Goal: Information Seeking & Learning: Learn about a topic

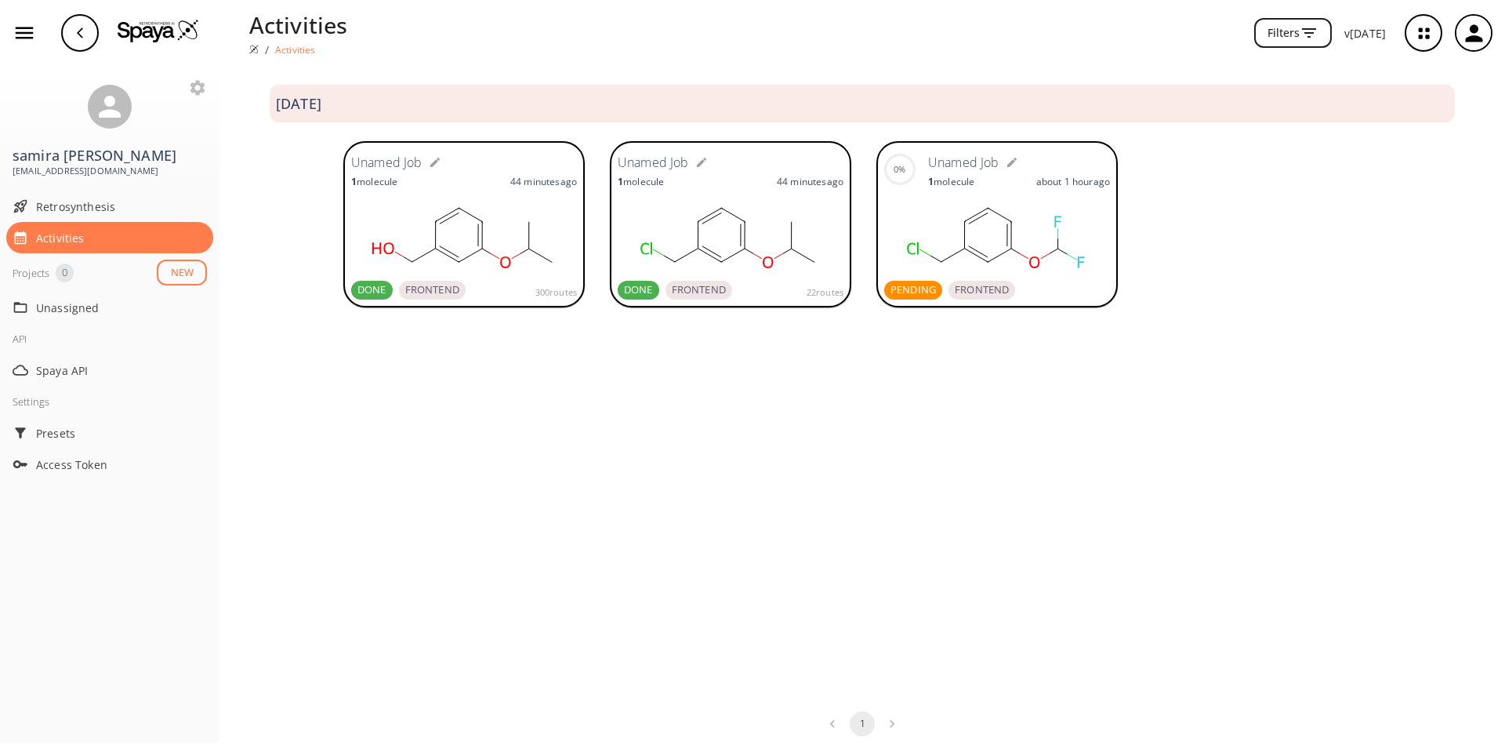
drag, startPoint x: 988, startPoint y: 267, endPoint x: 977, endPoint y: 256, distance: 16.1
click at [988, 268] on ellipse at bounding box center [988, 262] width 16 height 16
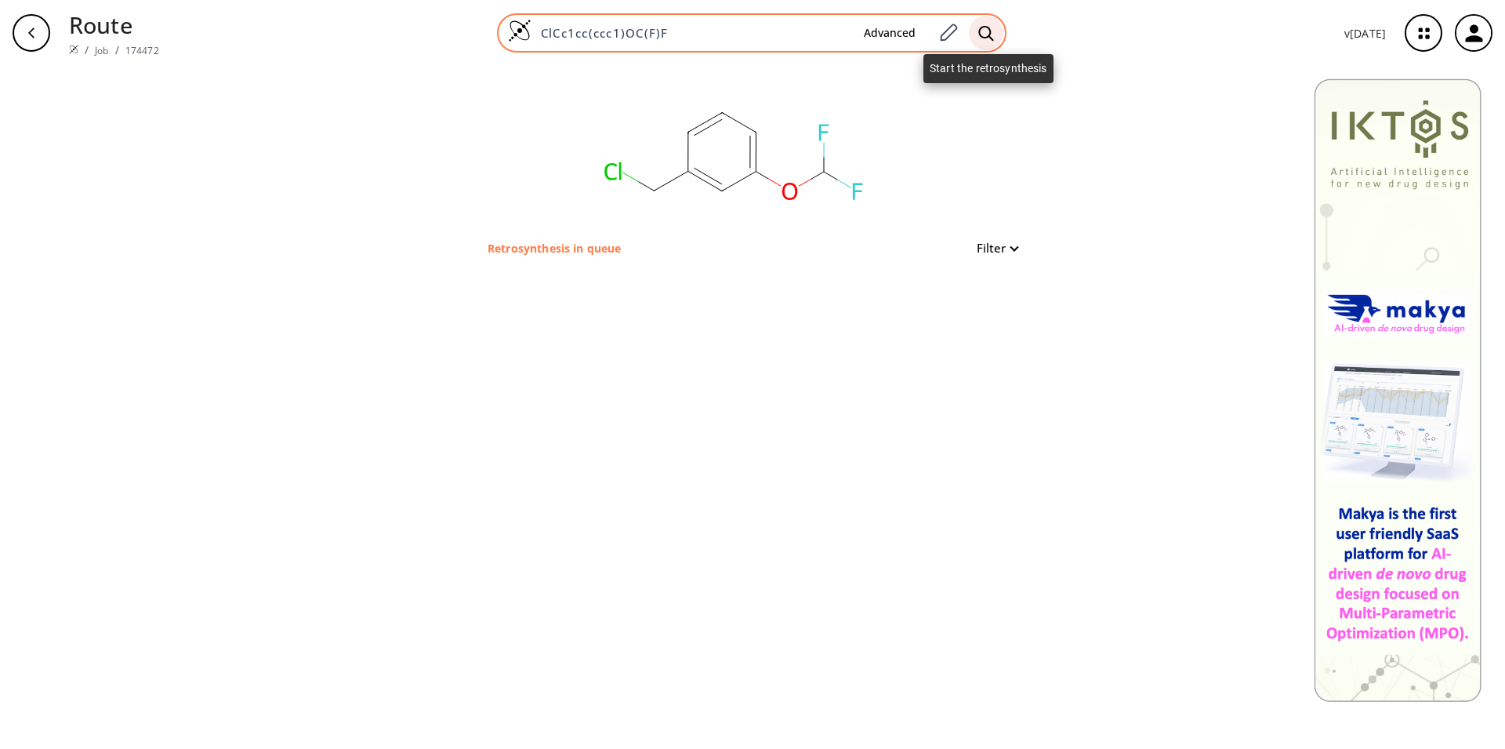
click at [990, 39] on icon at bounding box center [986, 33] width 16 height 16
click at [954, 37] on icon at bounding box center [947, 33] width 21 height 20
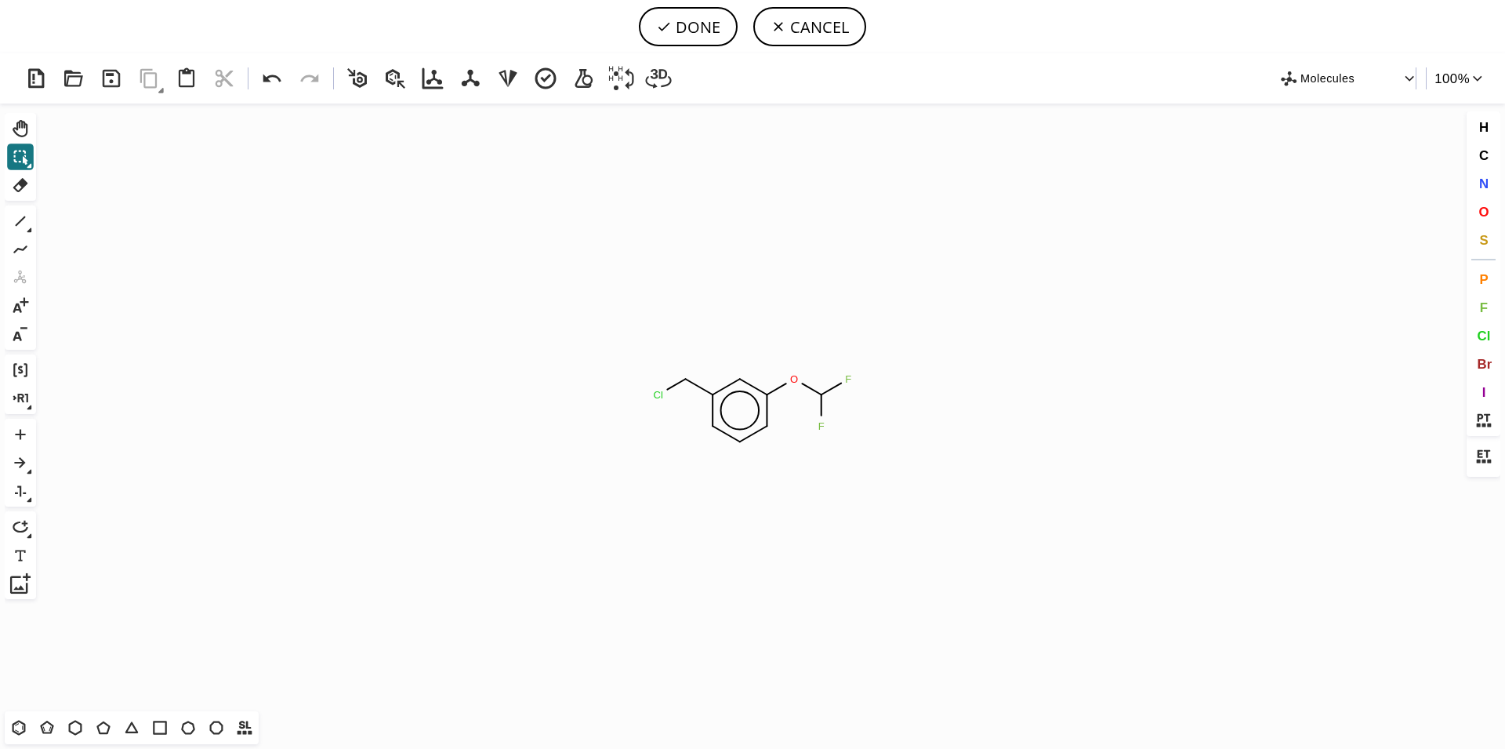
drag, startPoint x: 1487, startPoint y: 339, endPoint x: 751, endPoint y: 372, distance: 736.8
click at [1474, 339] on button "Cl" at bounding box center [1483, 335] width 27 height 27
click at [852, 377] on tspan "Cl" at bounding box center [852, 378] width 10 height 12
click at [825, 434] on tspan "Cl" at bounding box center [825, 436] width 10 height 12
click at [688, 27] on button "DONE" at bounding box center [688, 26] width 99 height 39
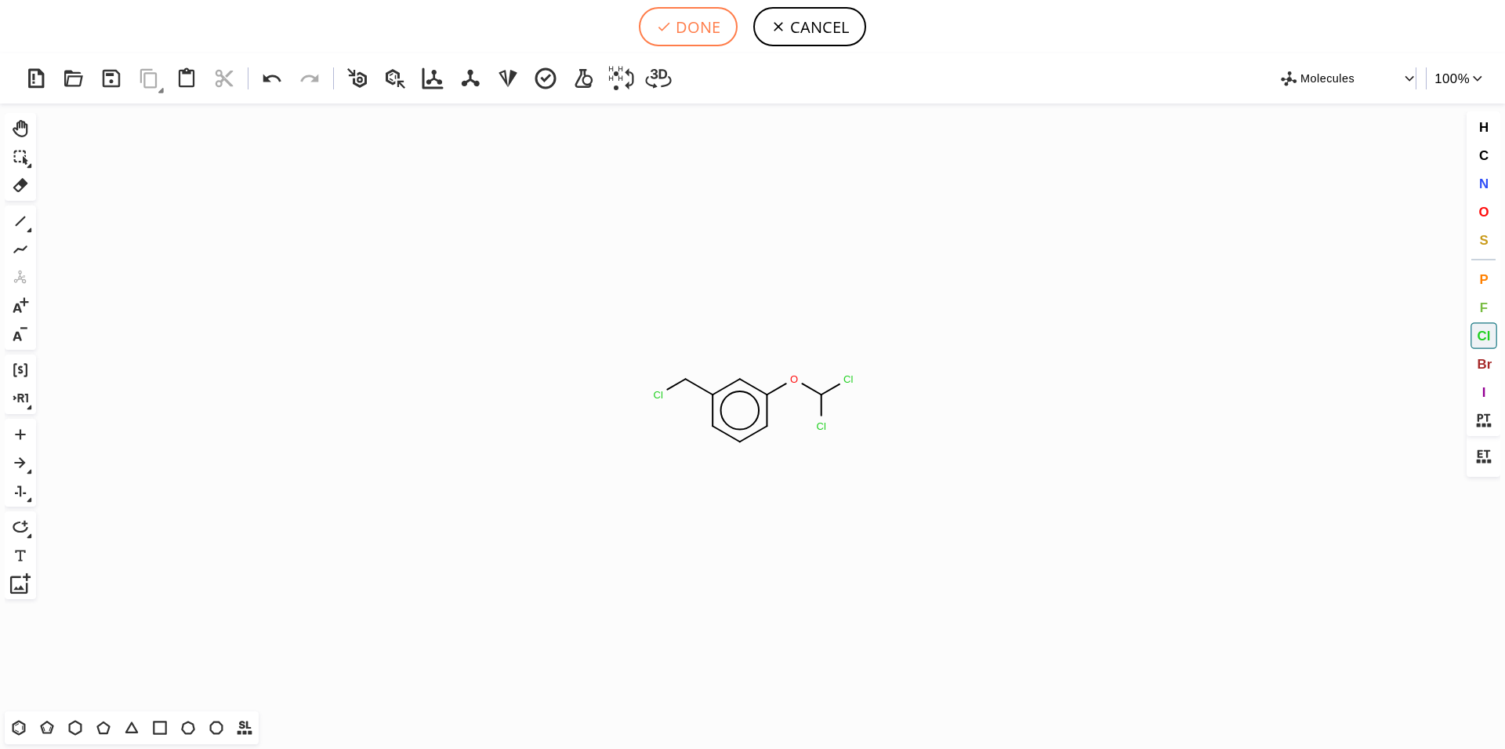
type input "ClCc1cccc(OC(Cl)Cl)c1"
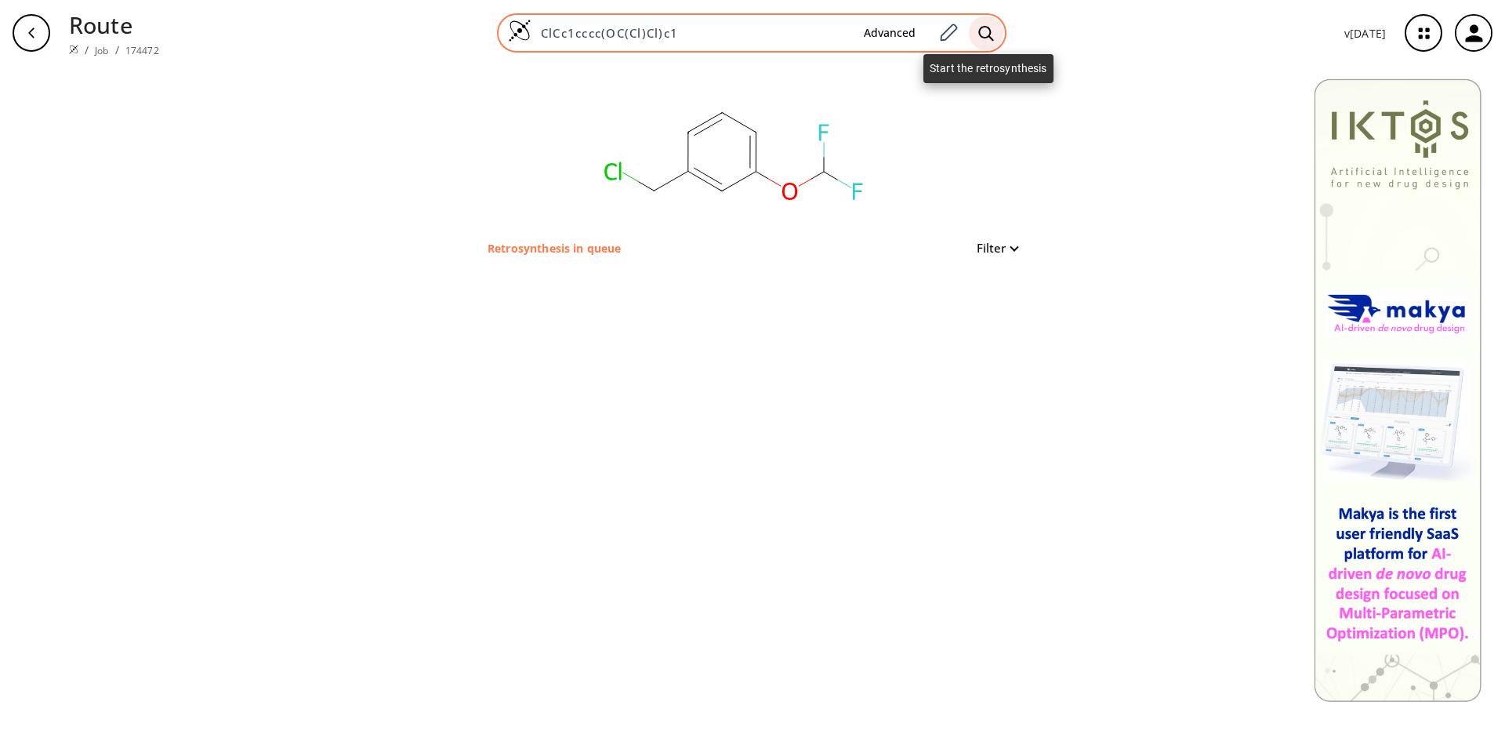
click at [994, 32] on icon at bounding box center [986, 33] width 16 height 16
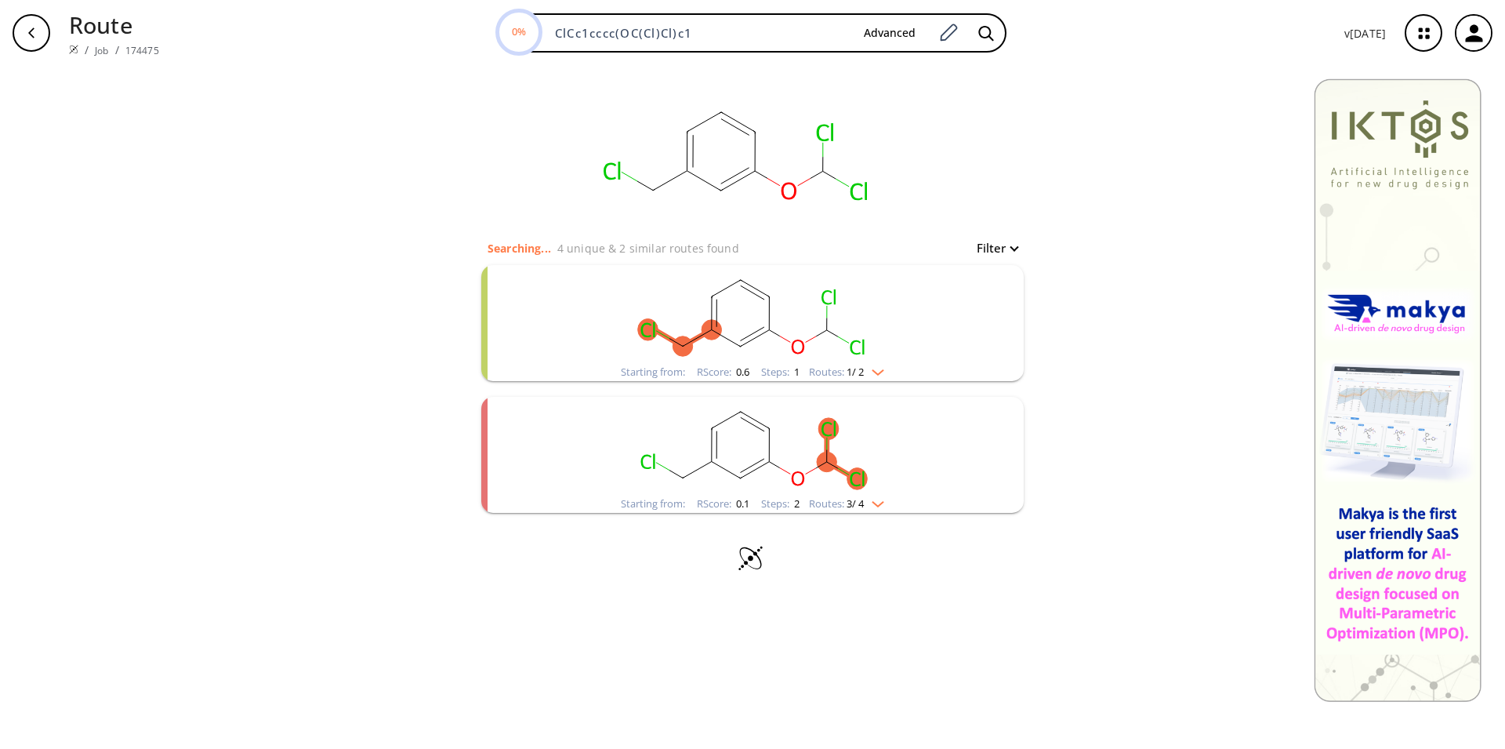
click at [755, 332] on icon "clusters" at bounding box center [753, 334] width 24 height 14
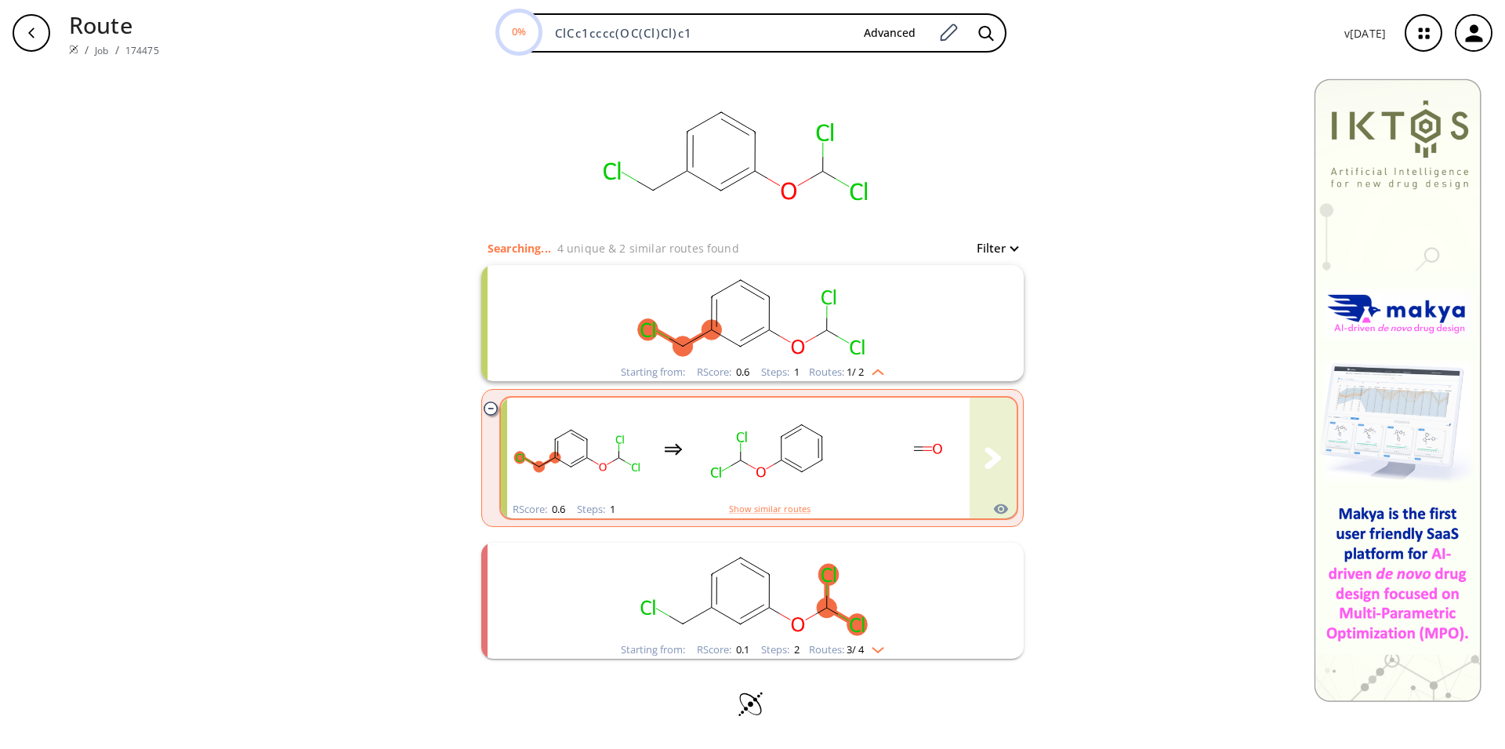
click at [783, 481] on rect "clusters" at bounding box center [768, 449] width 141 height 98
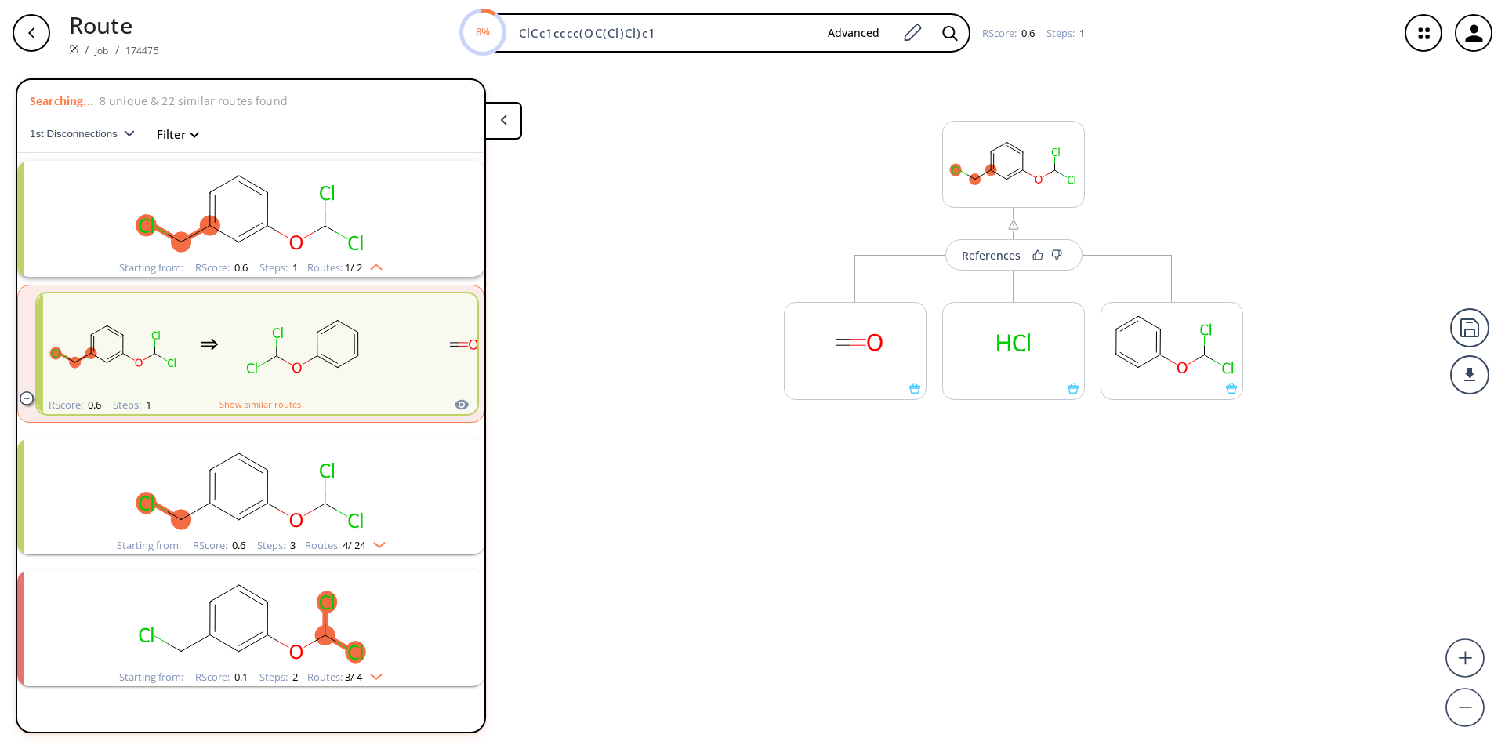
click at [334, 533] on rect "clusters" at bounding box center [251, 487] width 408 height 98
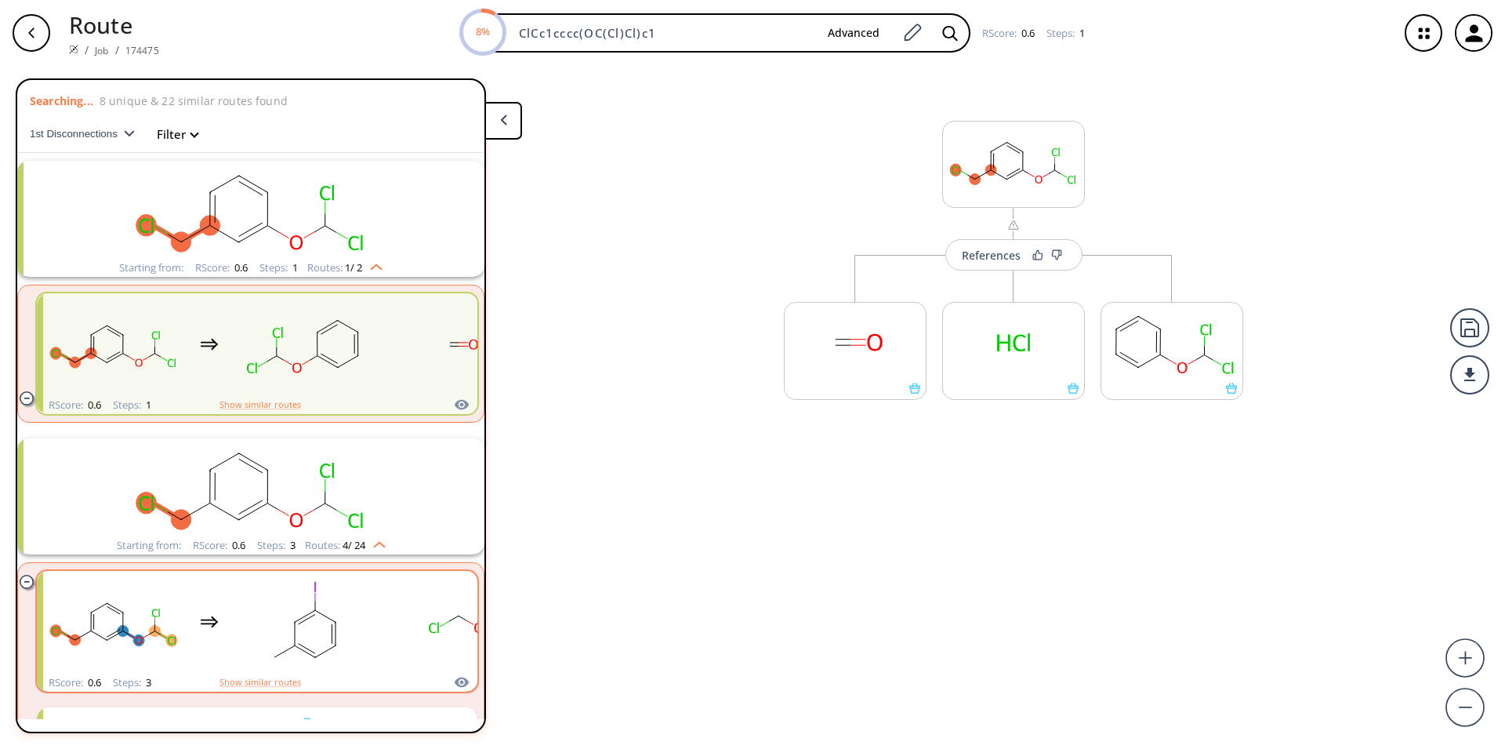
click at [386, 633] on div "clusters" at bounding box center [366, 622] width 646 height 103
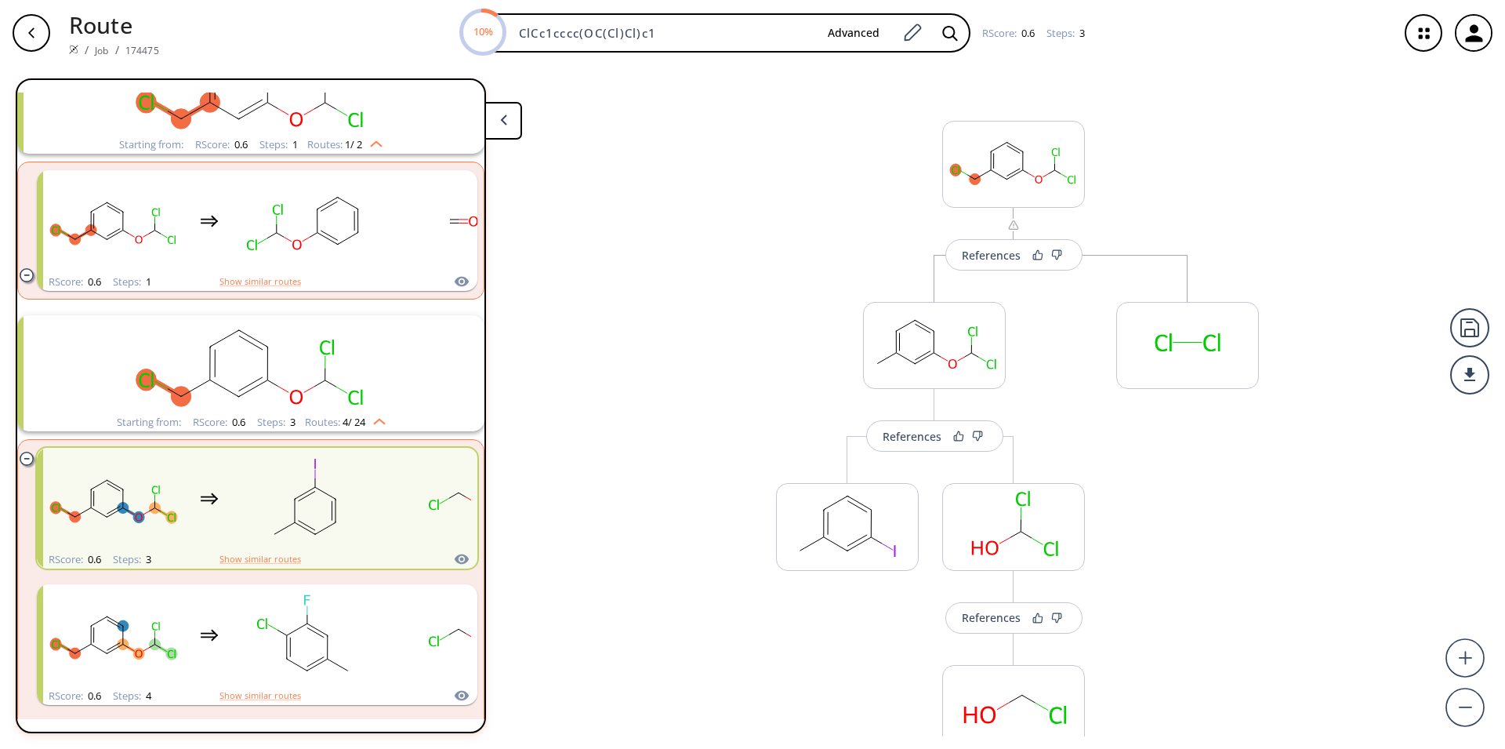
scroll to position [207, 0]
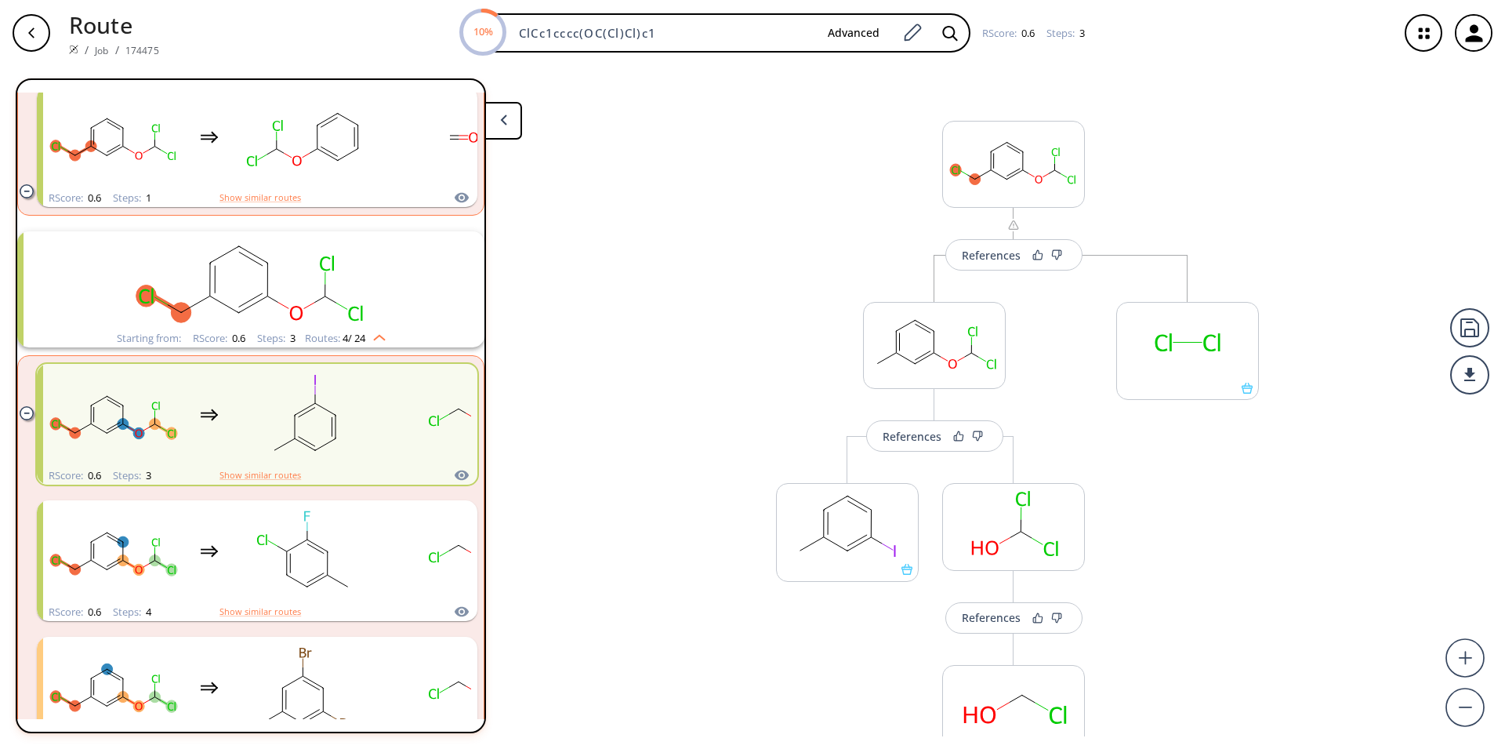
click at [314, 314] on rect "clusters" at bounding box center [251, 280] width 408 height 98
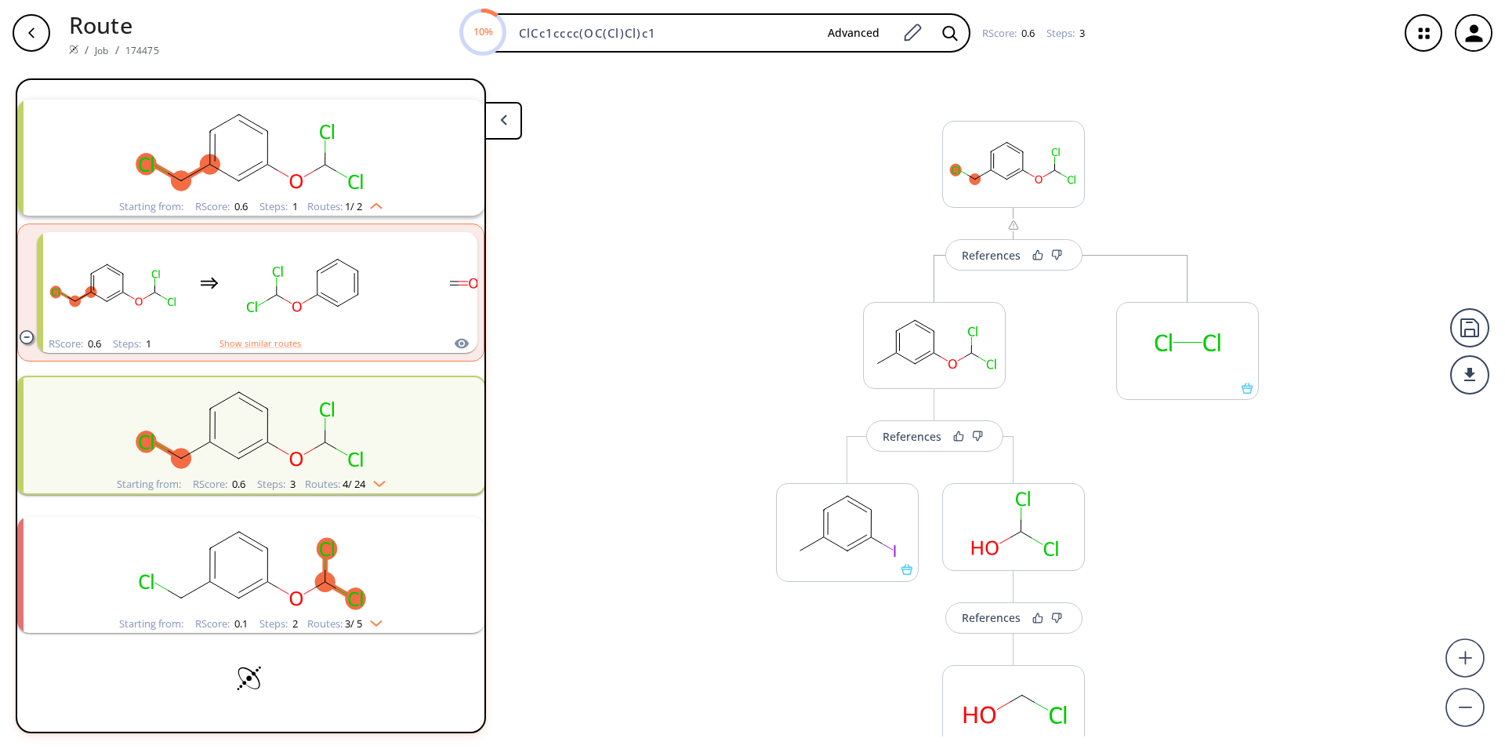
scroll to position [60, 0]
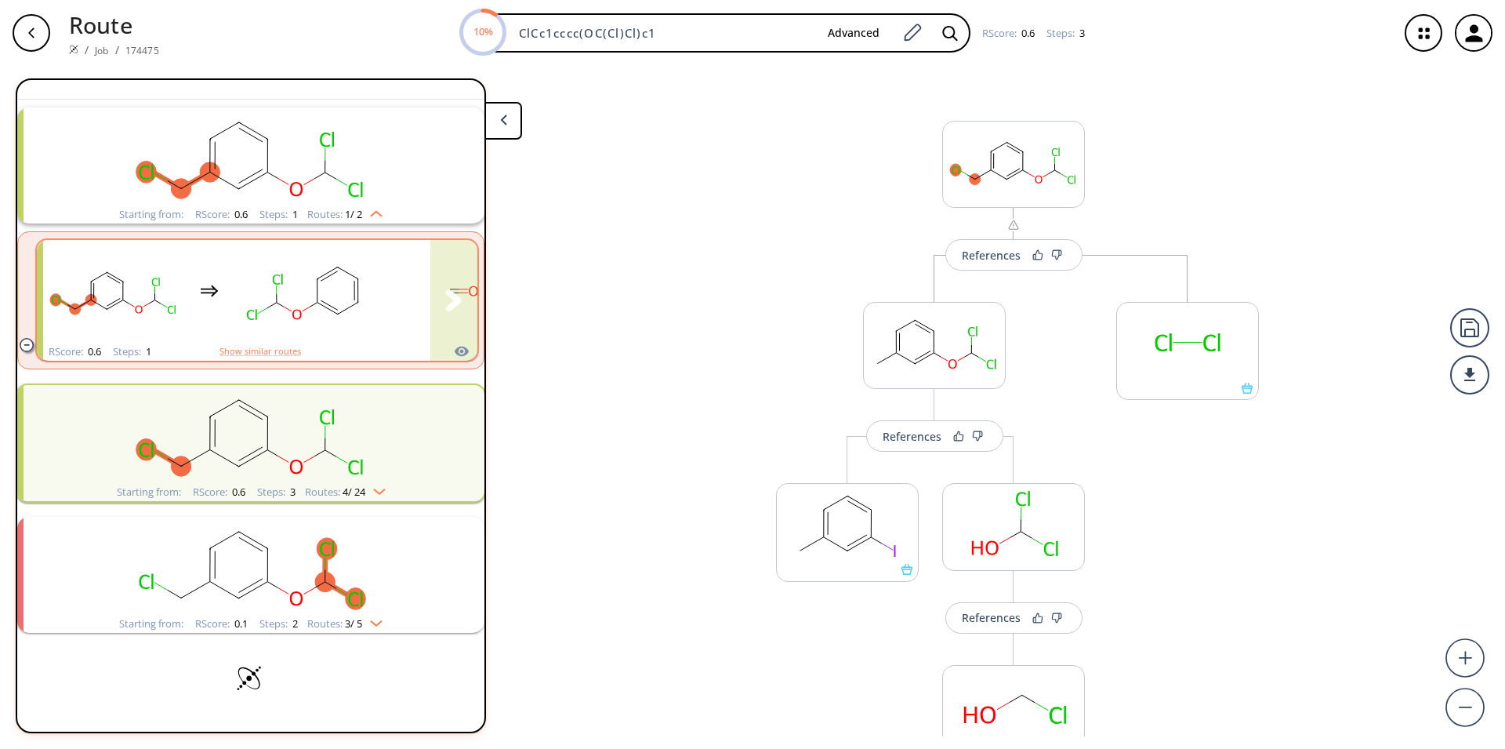
click at [299, 315] on ellipse "clusters" at bounding box center [297, 313] width 14 height 15
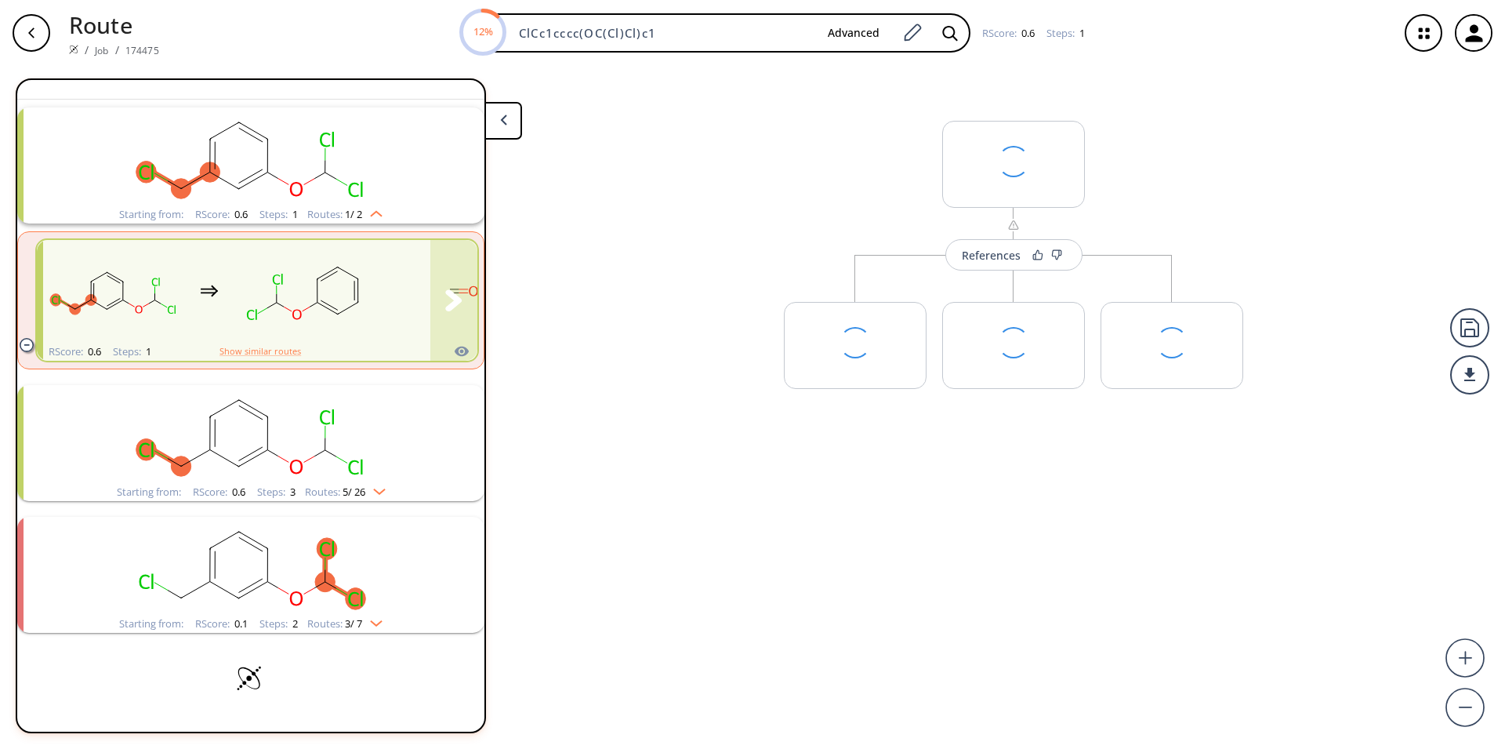
scroll to position [53, 0]
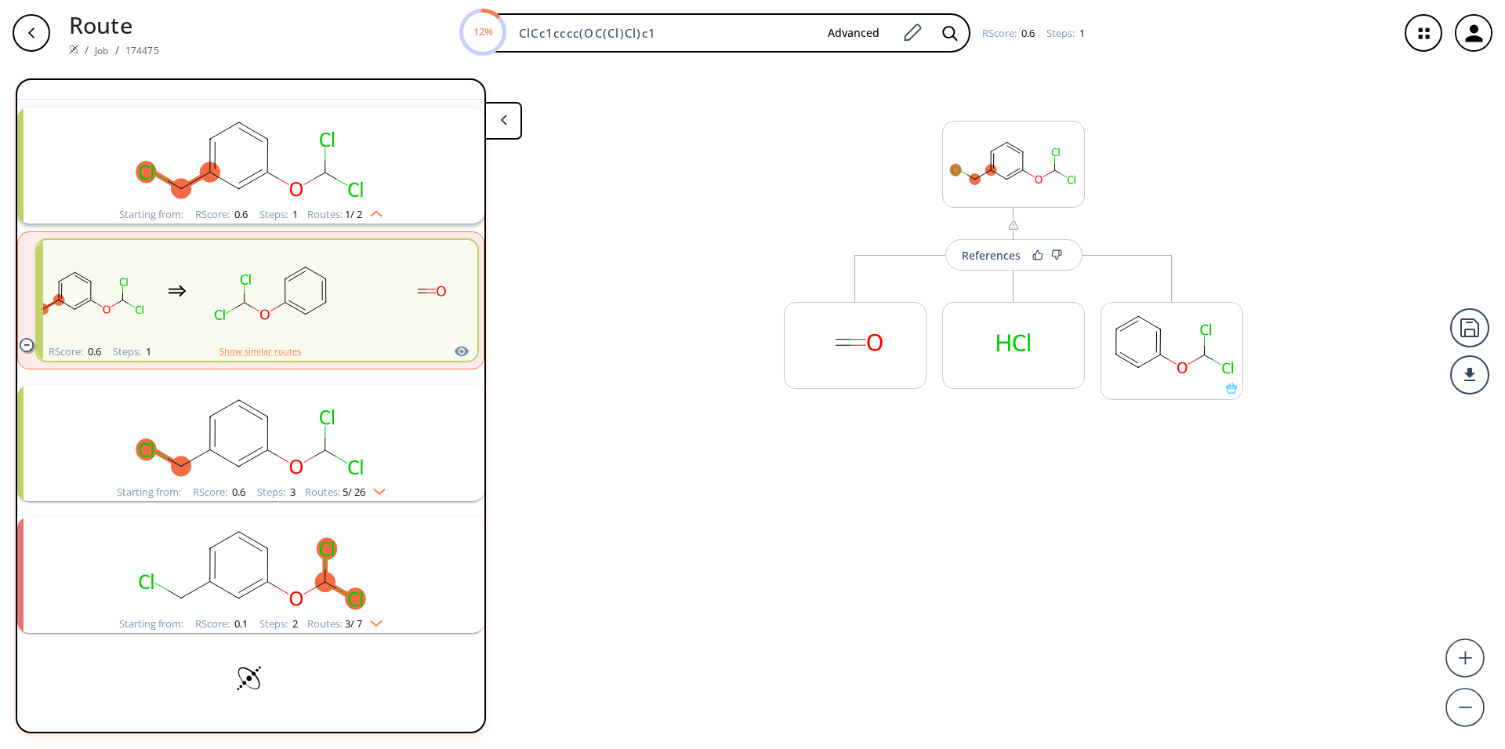
click at [304, 463] on rect "clusters" at bounding box center [251, 434] width 408 height 98
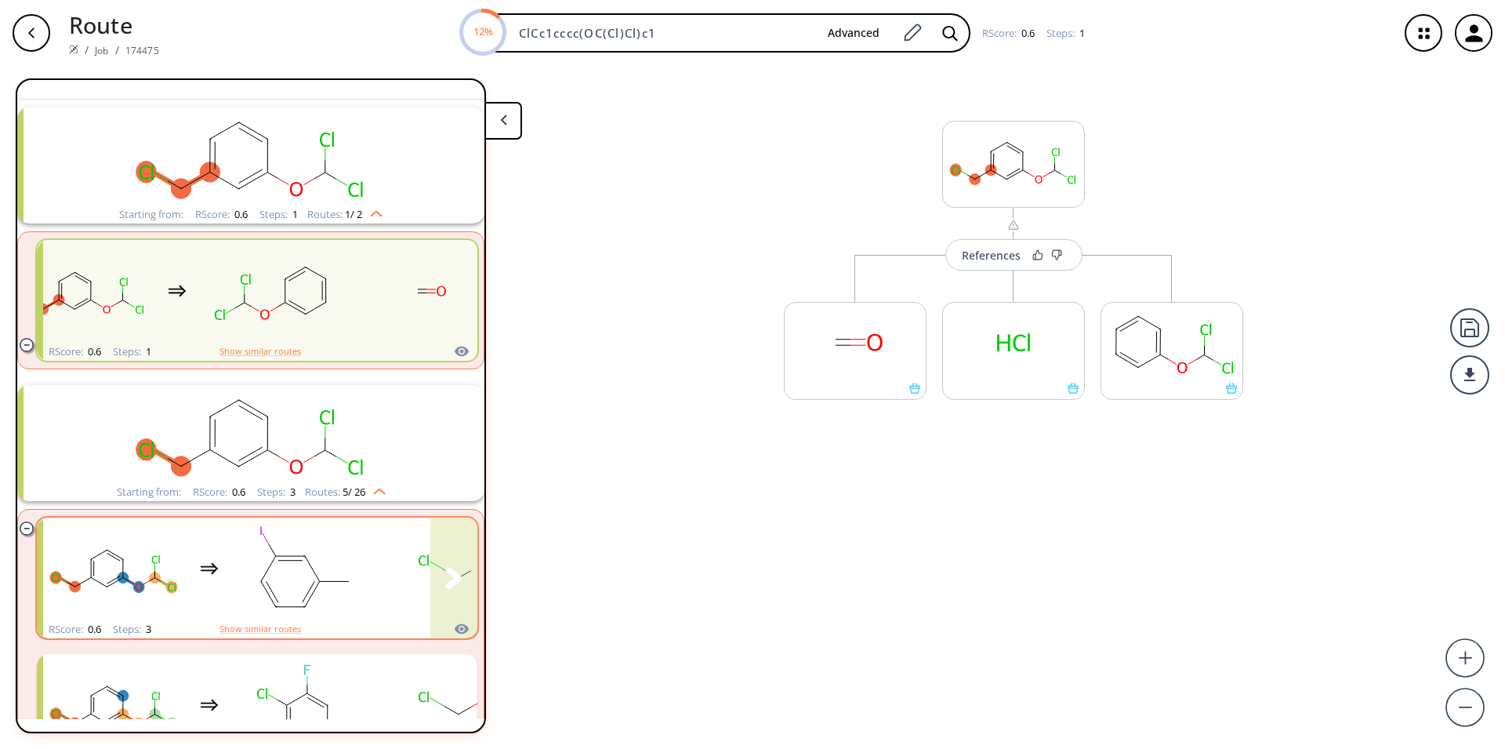
click at [333, 586] on rect "clusters" at bounding box center [304, 569] width 141 height 98
click at [296, 725] on div "Searching... 9 unique & 26 similar routes found 1st Disconnections Filter clear…" at bounding box center [251, 405] width 470 height 655
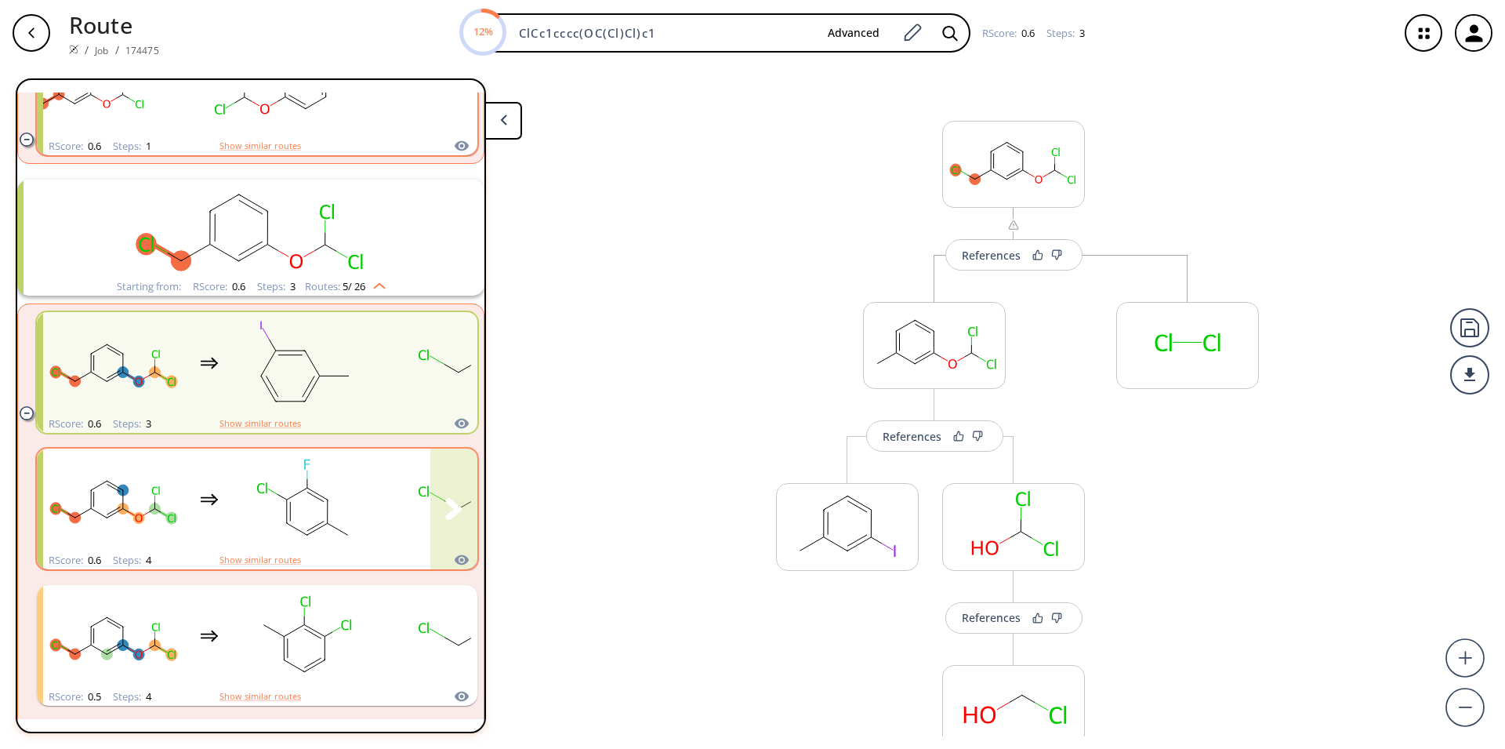
scroll to position [364, 0]
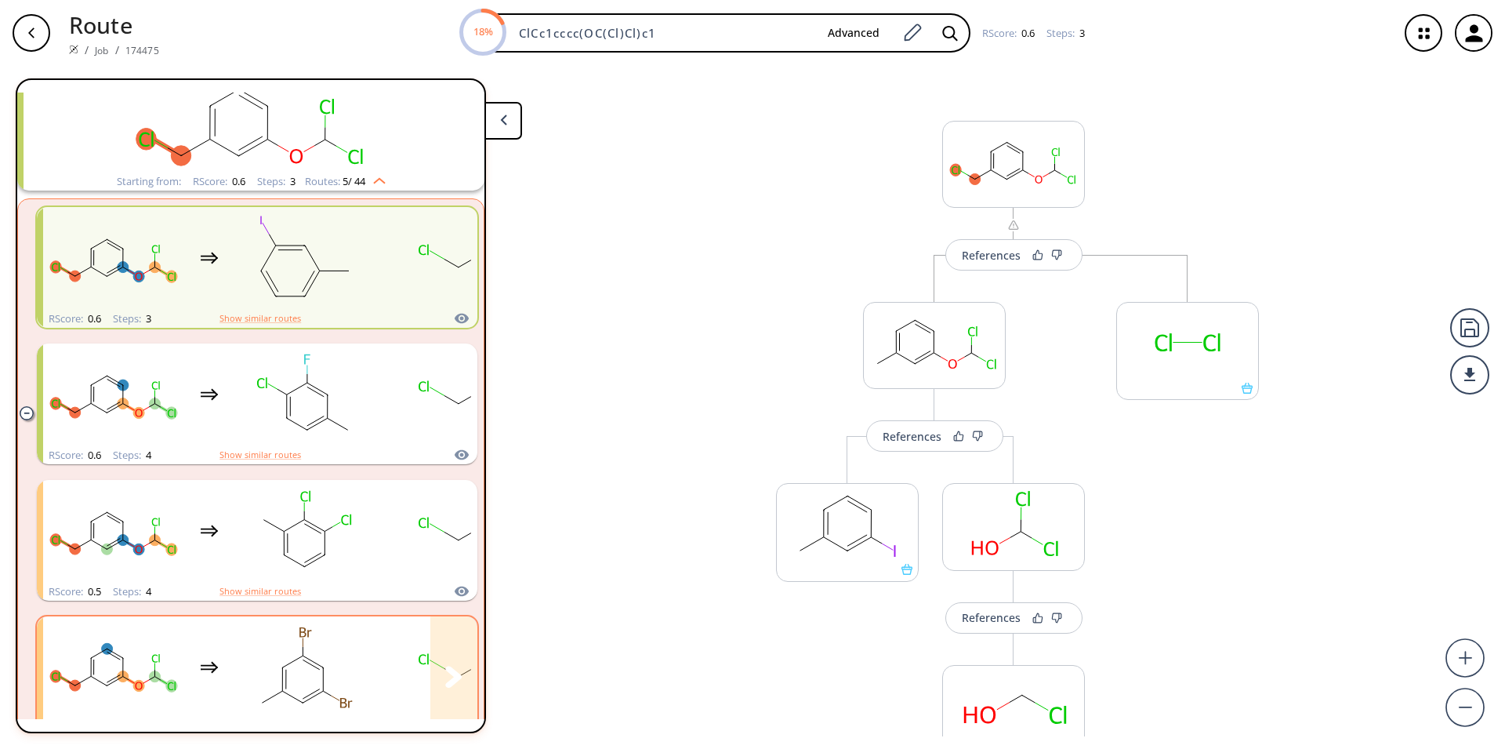
click at [273, 662] on rect "clusters" at bounding box center [304, 667] width 141 height 98
click at [67, 684] on icon "clusters" at bounding box center [61, 675] width 16 height 21
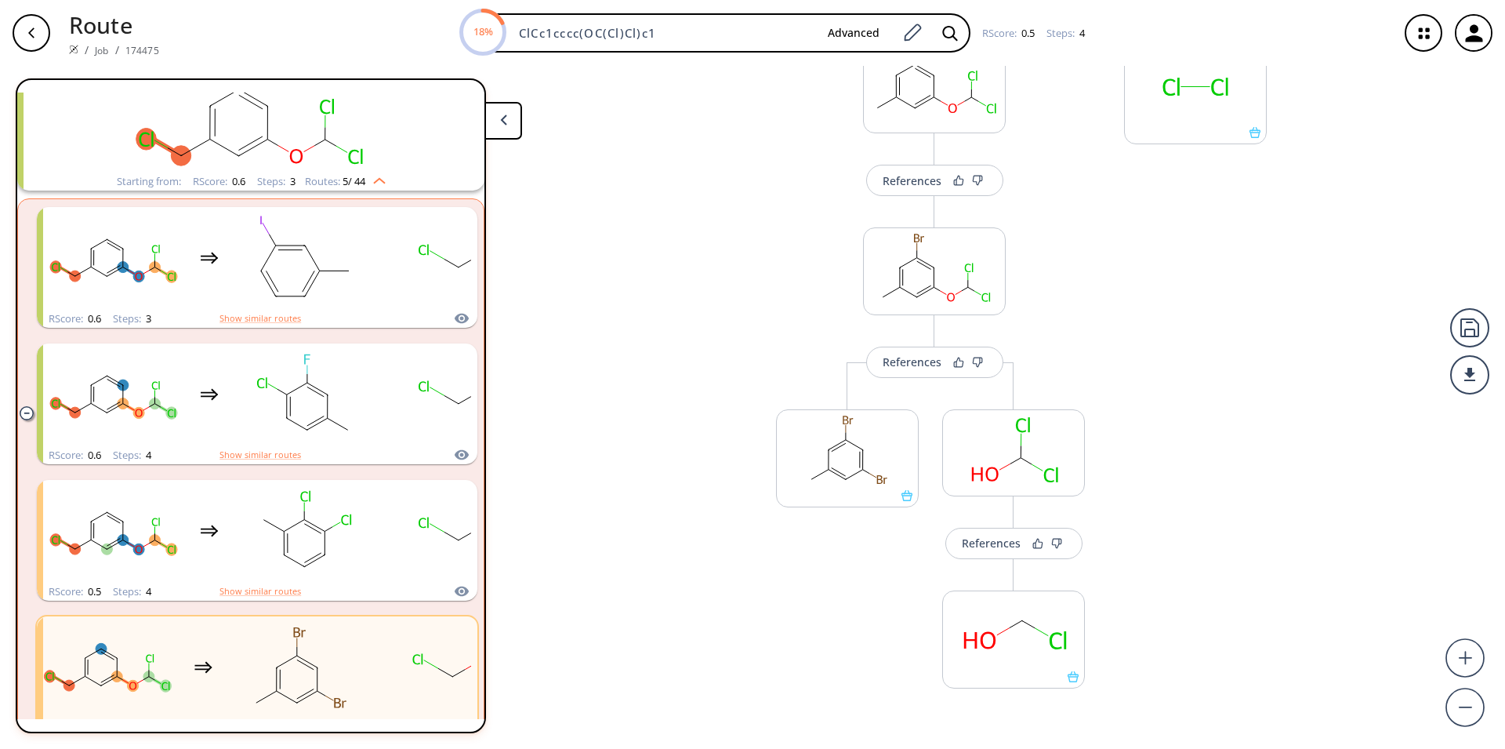
scroll to position [310, 0]
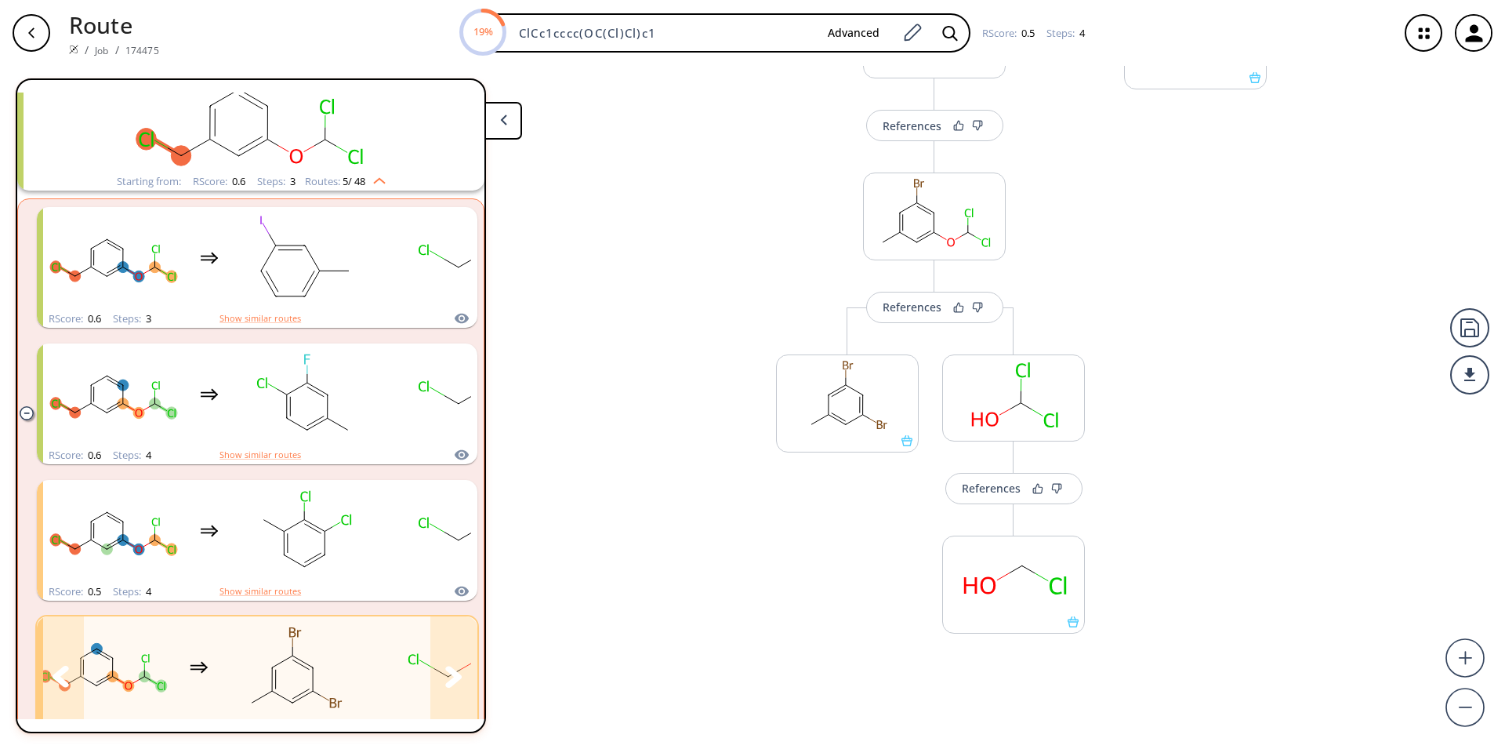
click at [282, 691] on rect "clusters" at bounding box center [294, 667] width 141 height 98
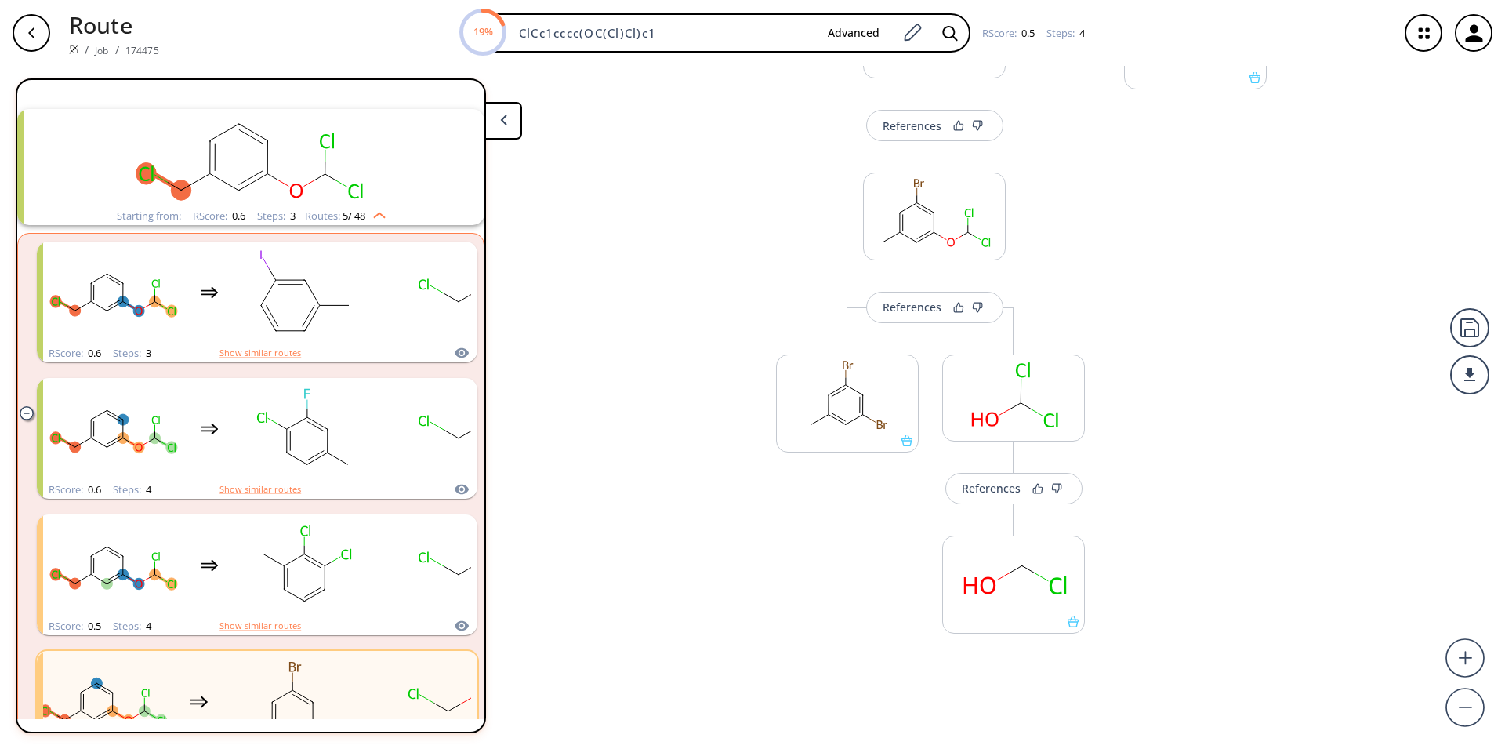
scroll to position [0, 0]
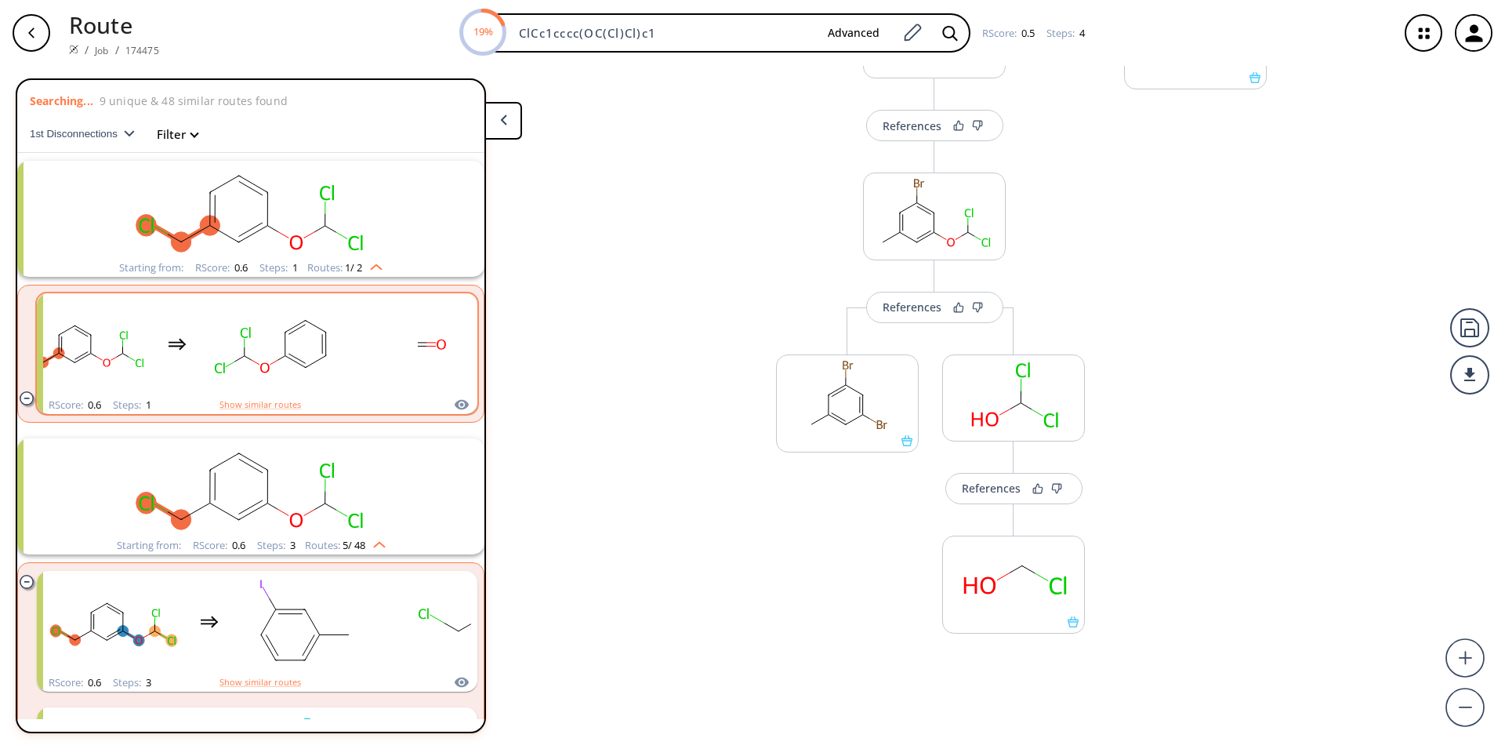
click at [186, 238] on ellipse "clusters" at bounding box center [181, 241] width 20 height 20
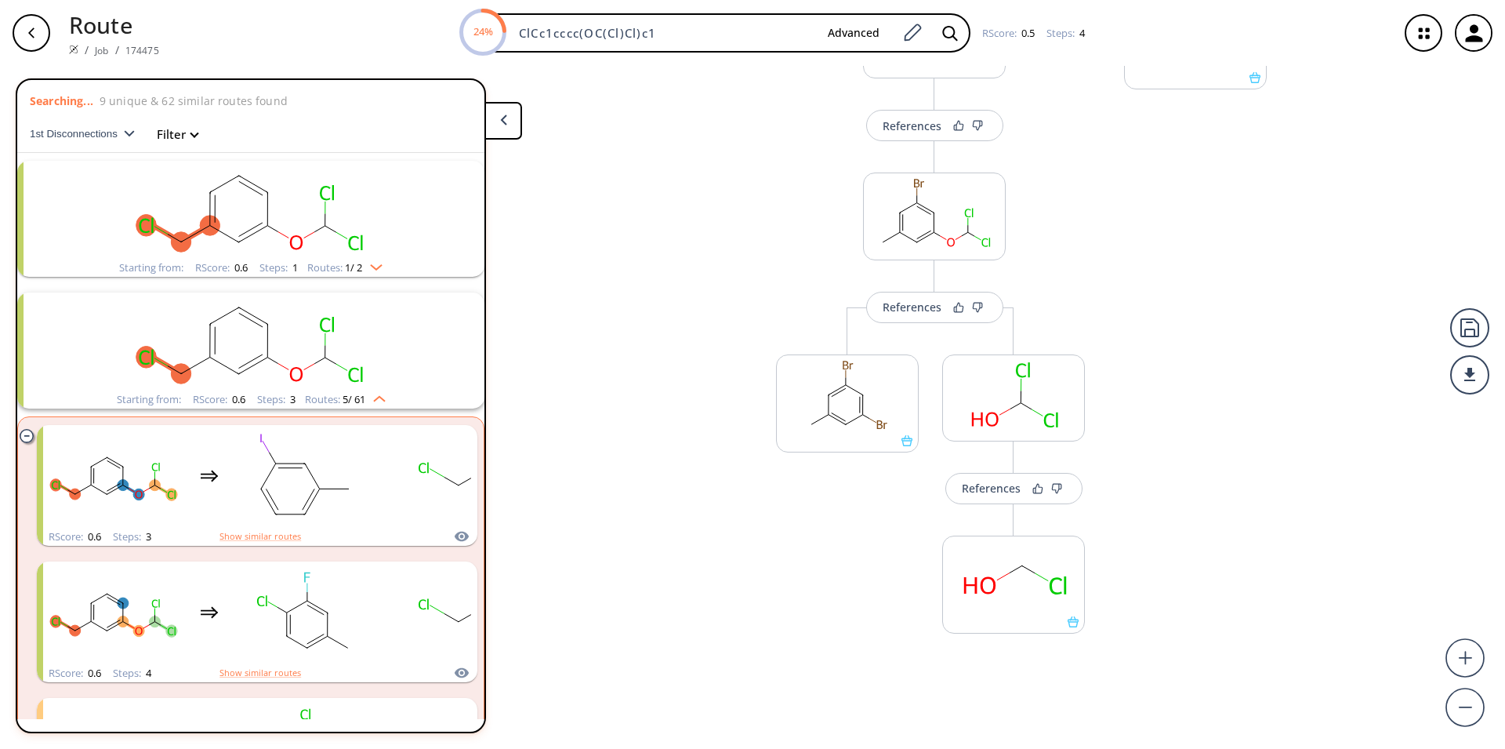
click at [216, 372] on rect "clusters" at bounding box center [251, 341] width 408 height 98
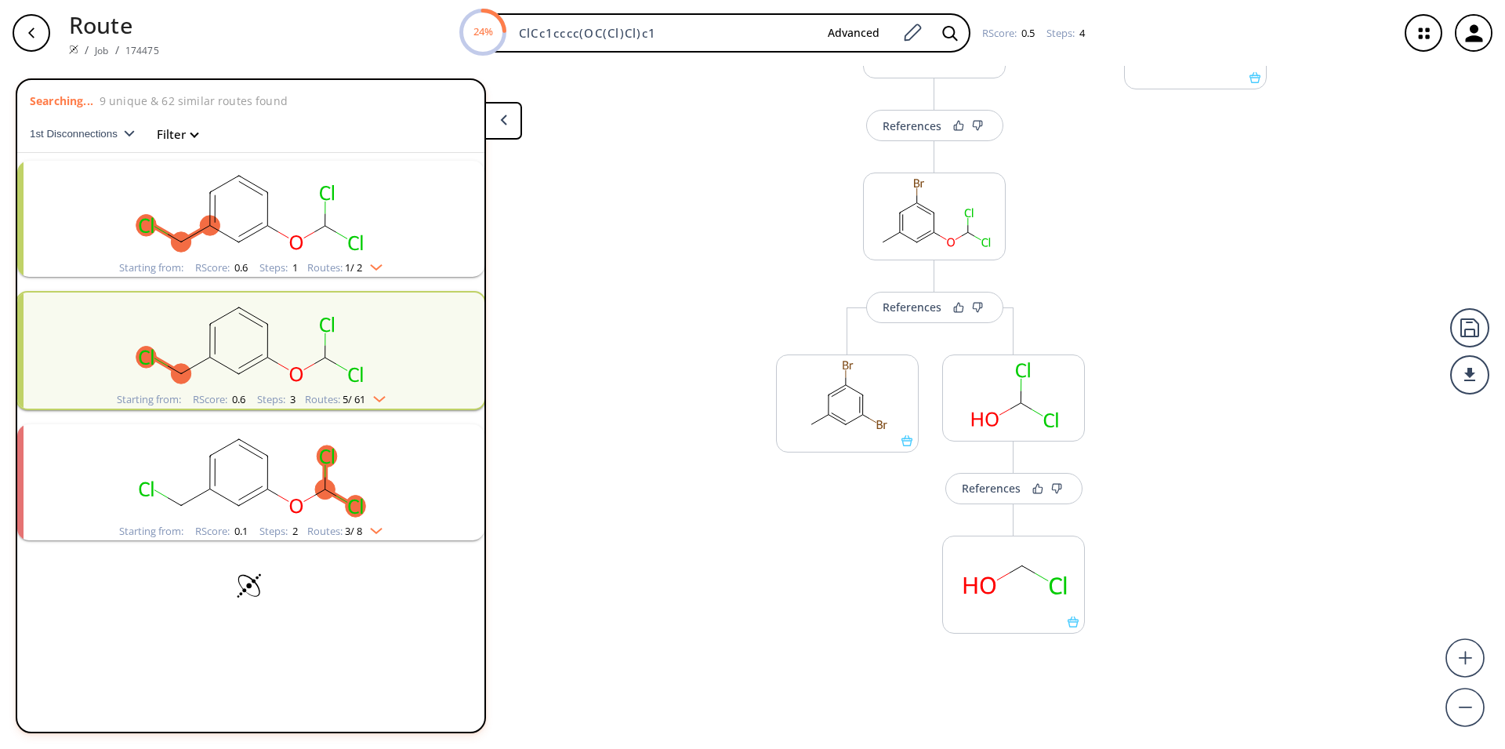
click at [254, 351] on rect "clusters" at bounding box center [251, 341] width 408 height 98
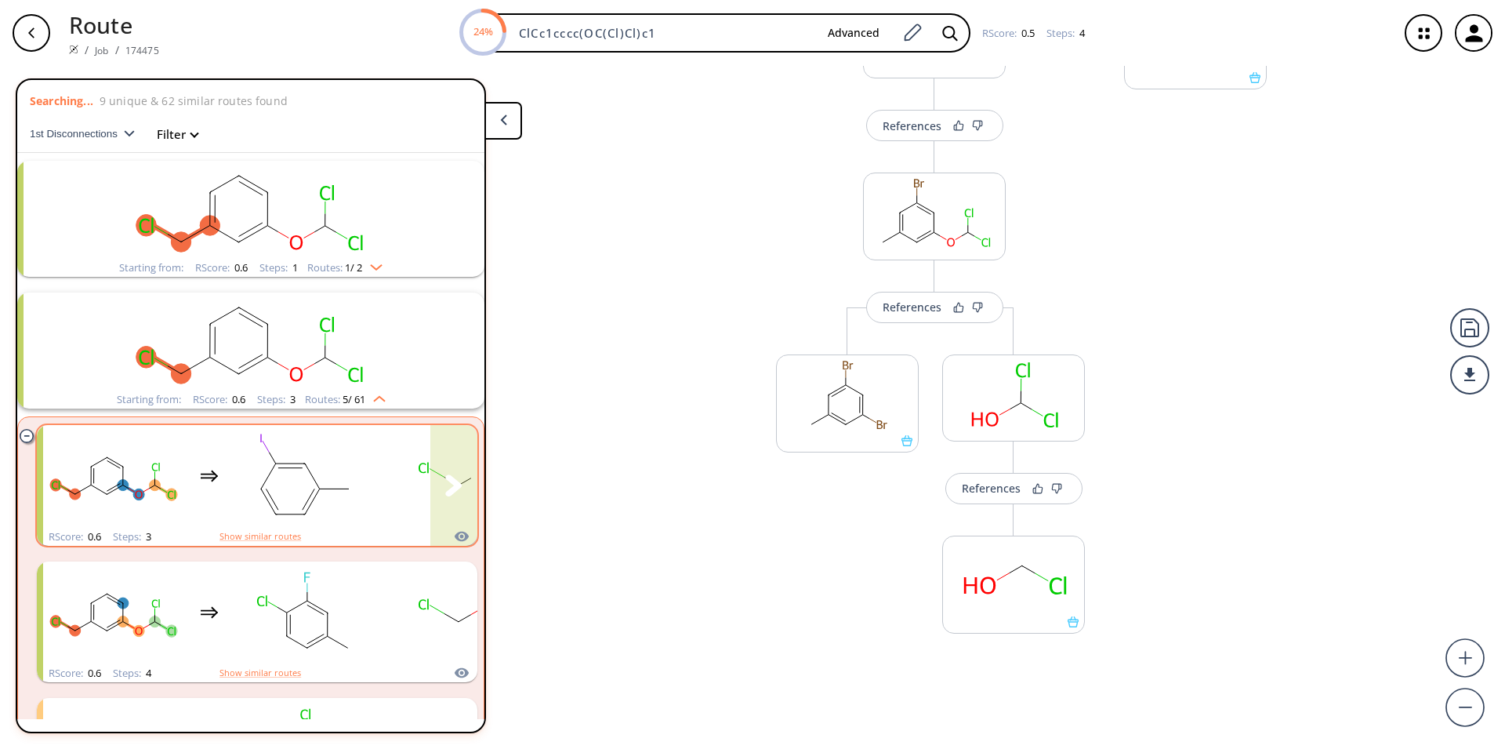
click at [385, 522] on div "clusters" at bounding box center [366, 476] width 646 height 103
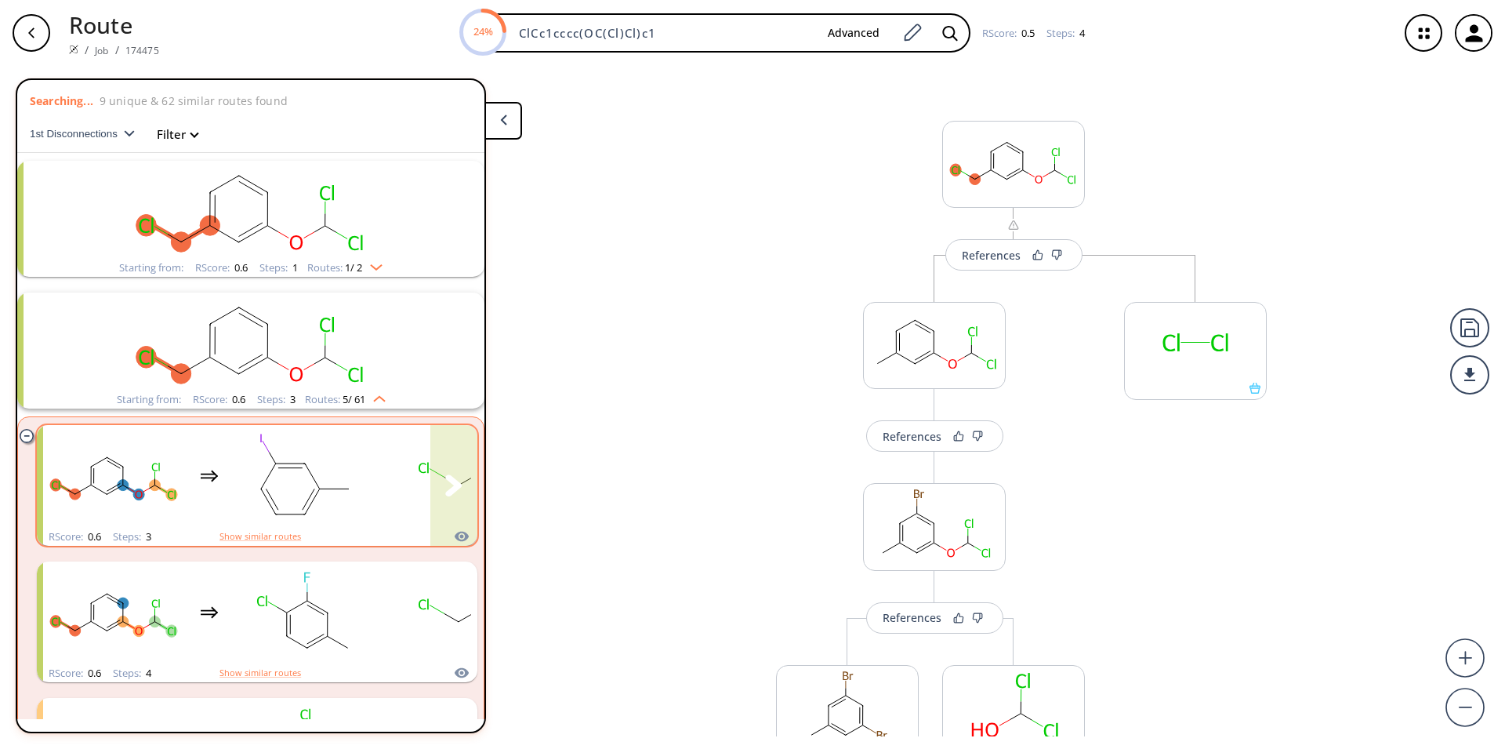
click at [386, 500] on div "clusters" at bounding box center [366, 476] width 646 height 103
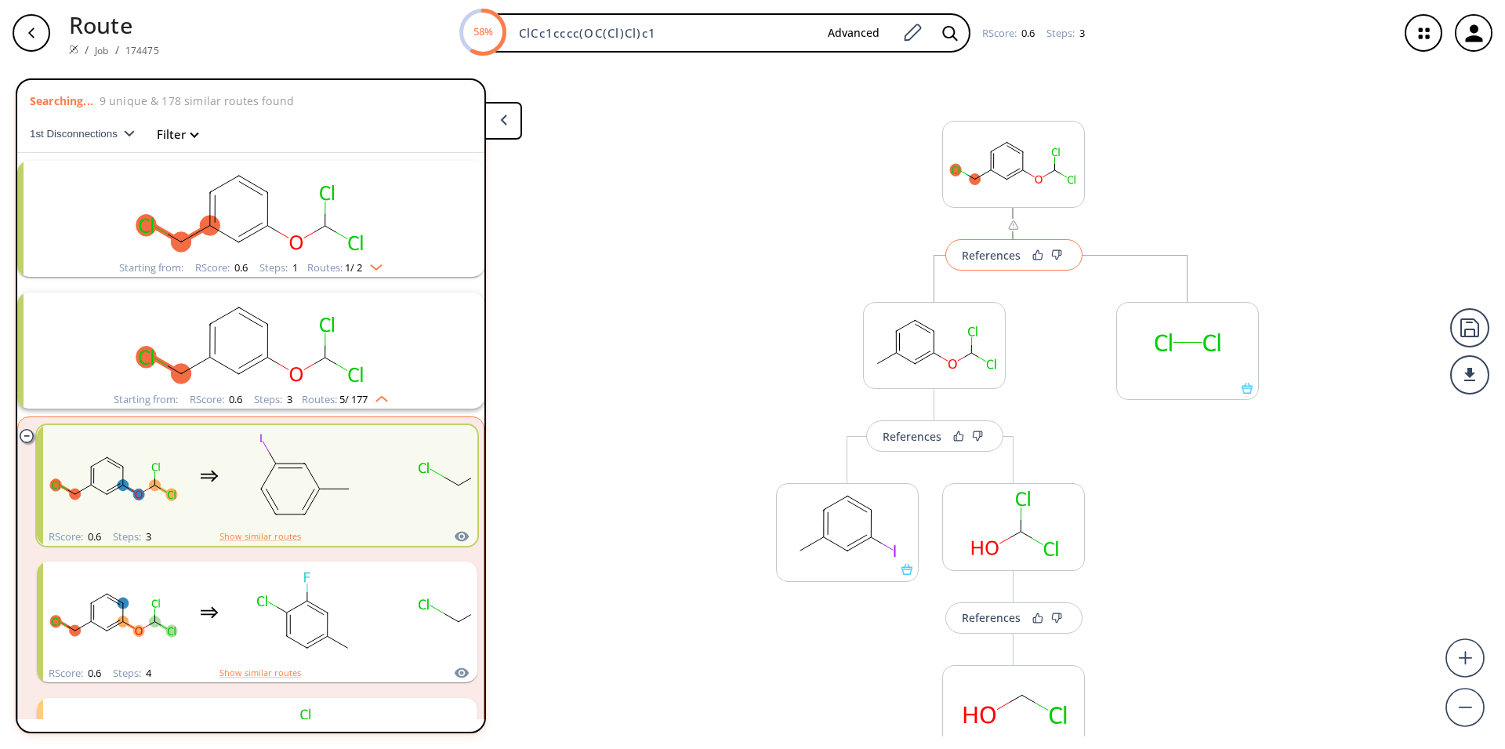
click at [1006, 260] on div "References" at bounding box center [991, 255] width 59 height 10
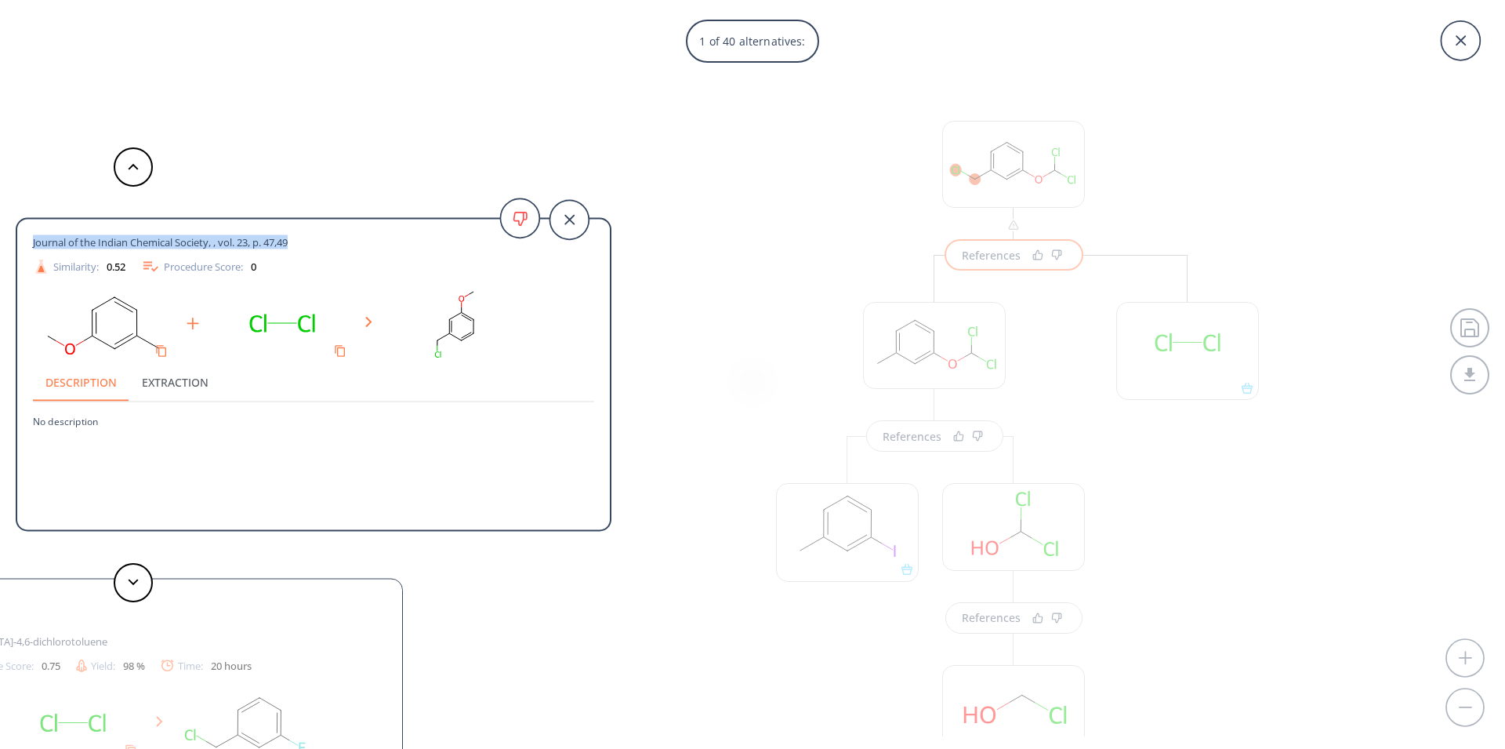
drag, startPoint x: 311, startPoint y: 243, endPoint x: 205, endPoint y: 259, distance: 107.9
click at [104, 232] on div "Journal of the Indian Chemical Society, , vol. 23, p. 47,49 Similarity: 0.52 Pr…" at bounding box center [313, 377] width 593 height 290
click at [231, 252] on div "Journal of the Indian Chemical Society, , vol. 23, p. 47,49 Similarity: 0.52 Pr…" at bounding box center [313, 255] width 561 height 41
drag, startPoint x: 331, startPoint y: 246, endPoint x: 65, endPoint y: 232, distance: 266.1
click at [65, 232] on div "Journal of the Indian Chemical Society, , vol. 23, p. 47,49 Similarity: 0.52 Pr…" at bounding box center [313, 377] width 593 height 290
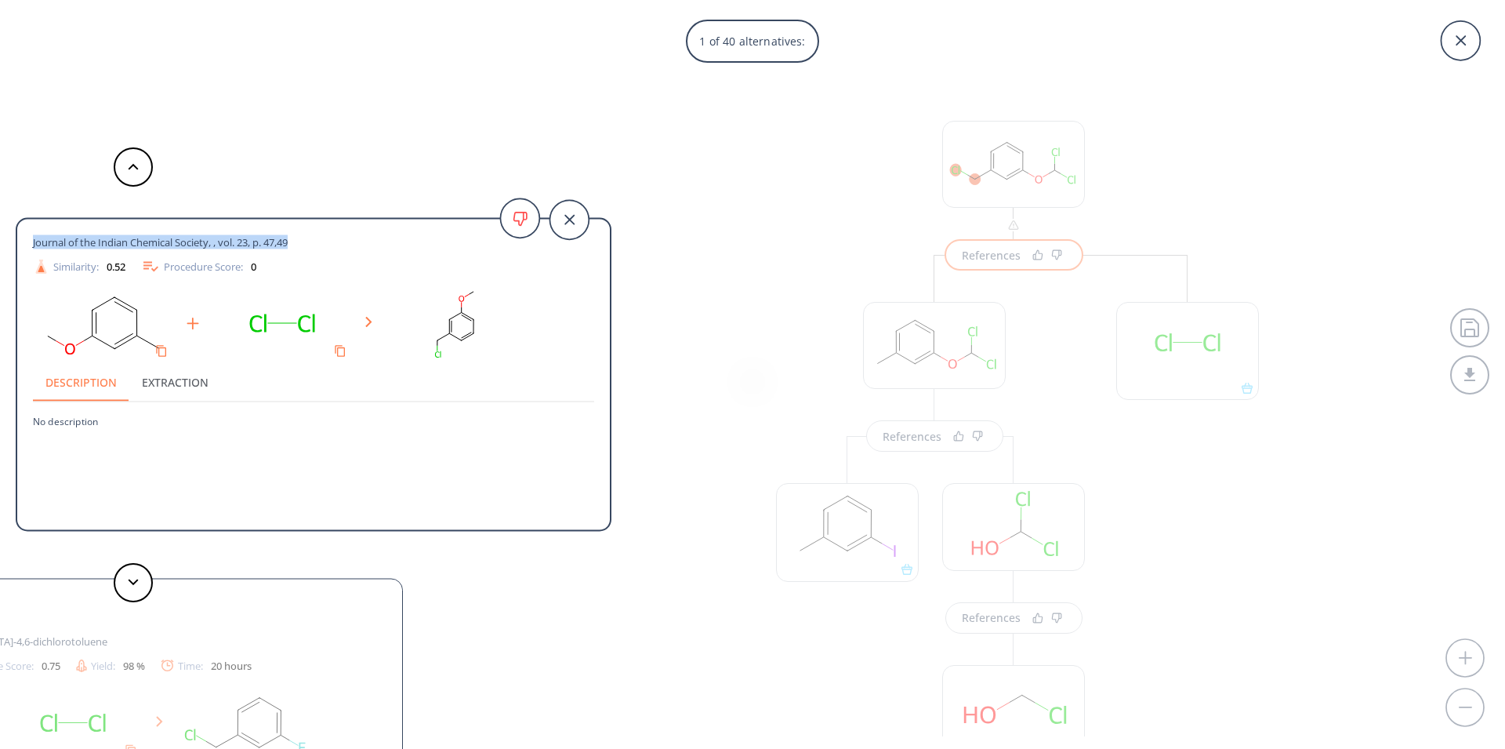
click at [288, 292] on rect at bounding box center [282, 324] width 141 height 80
click at [130, 587] on button at bounding box center [133, 582] width 39 height 39
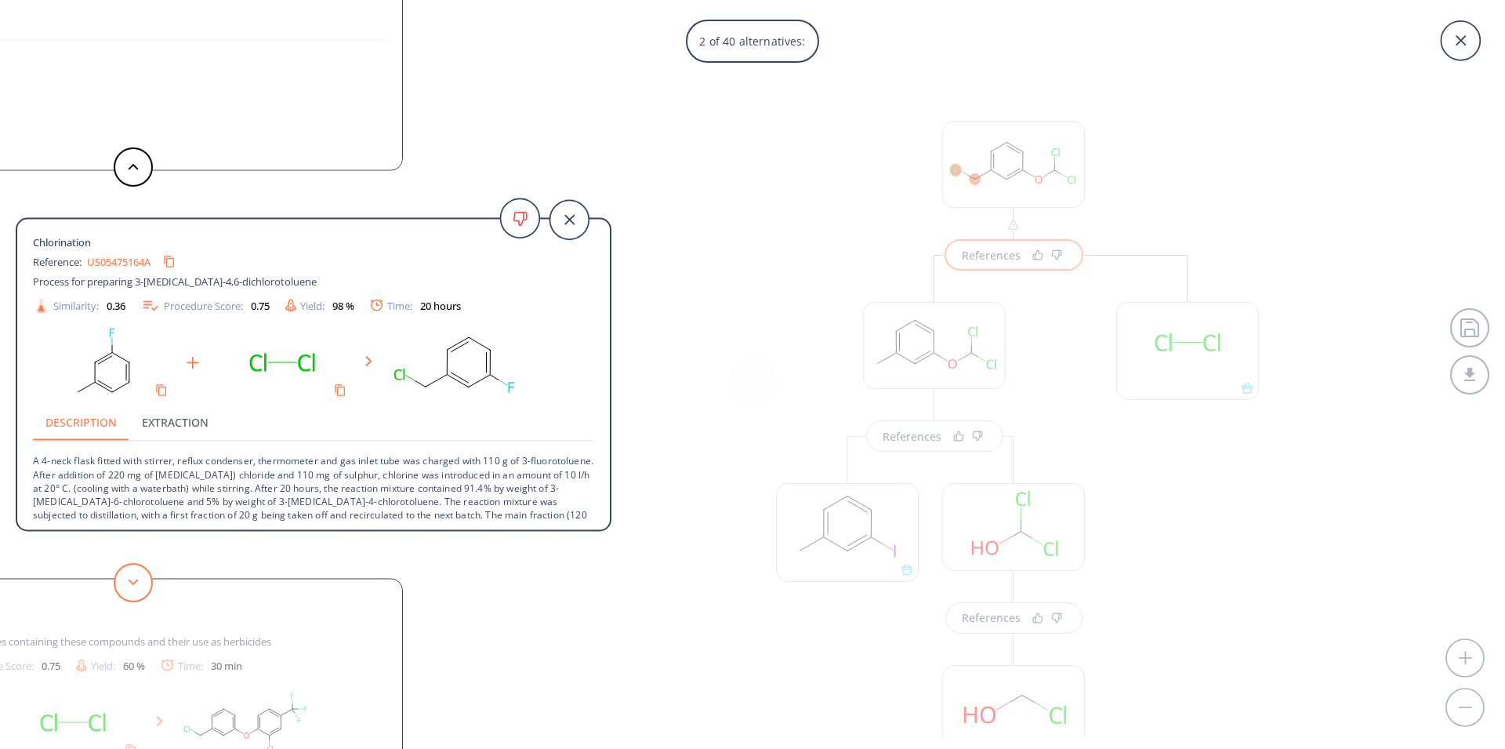
click at [130, 587] on button at bounding box center [133, 582] width 39 height 39
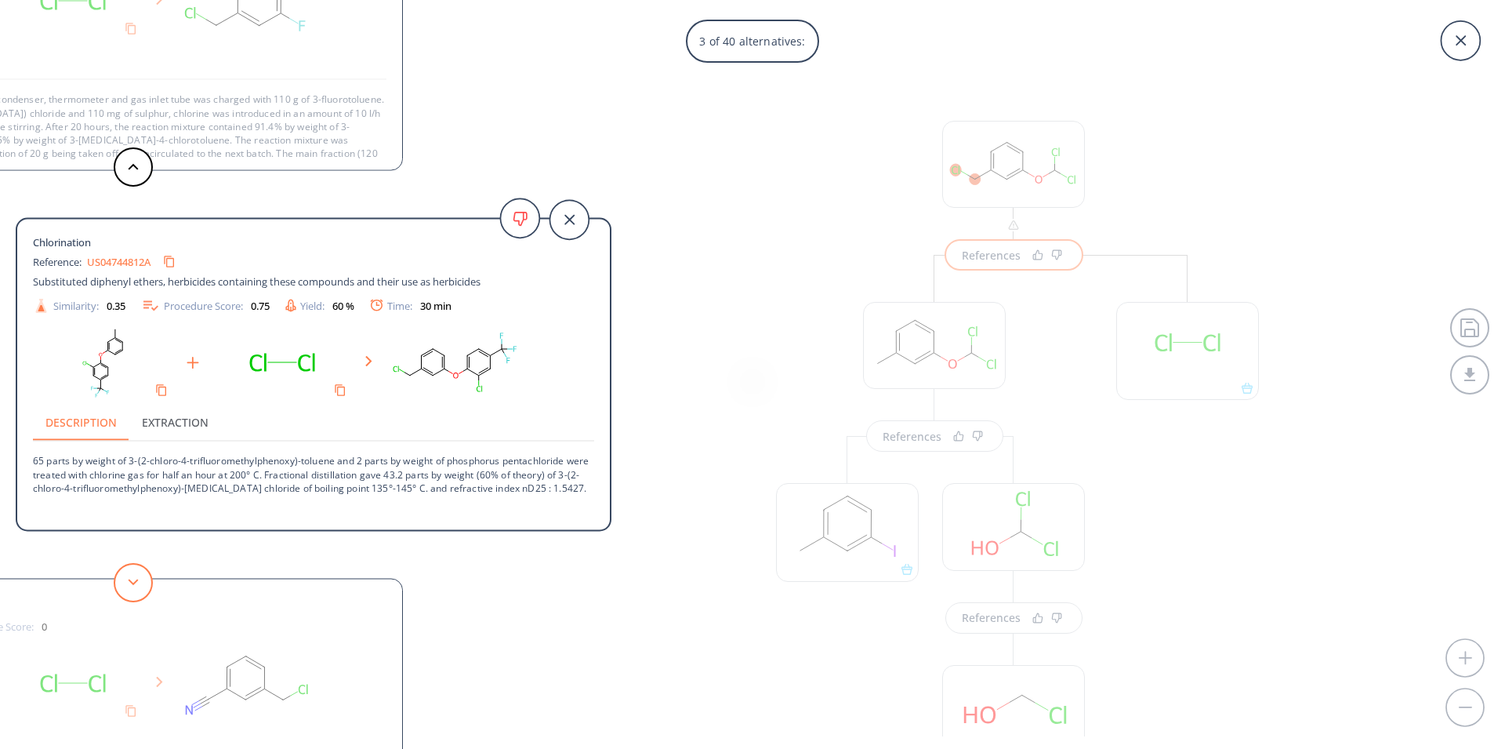
click at [130, 587] on button at bounding box center [133, 582] width 39 height 39
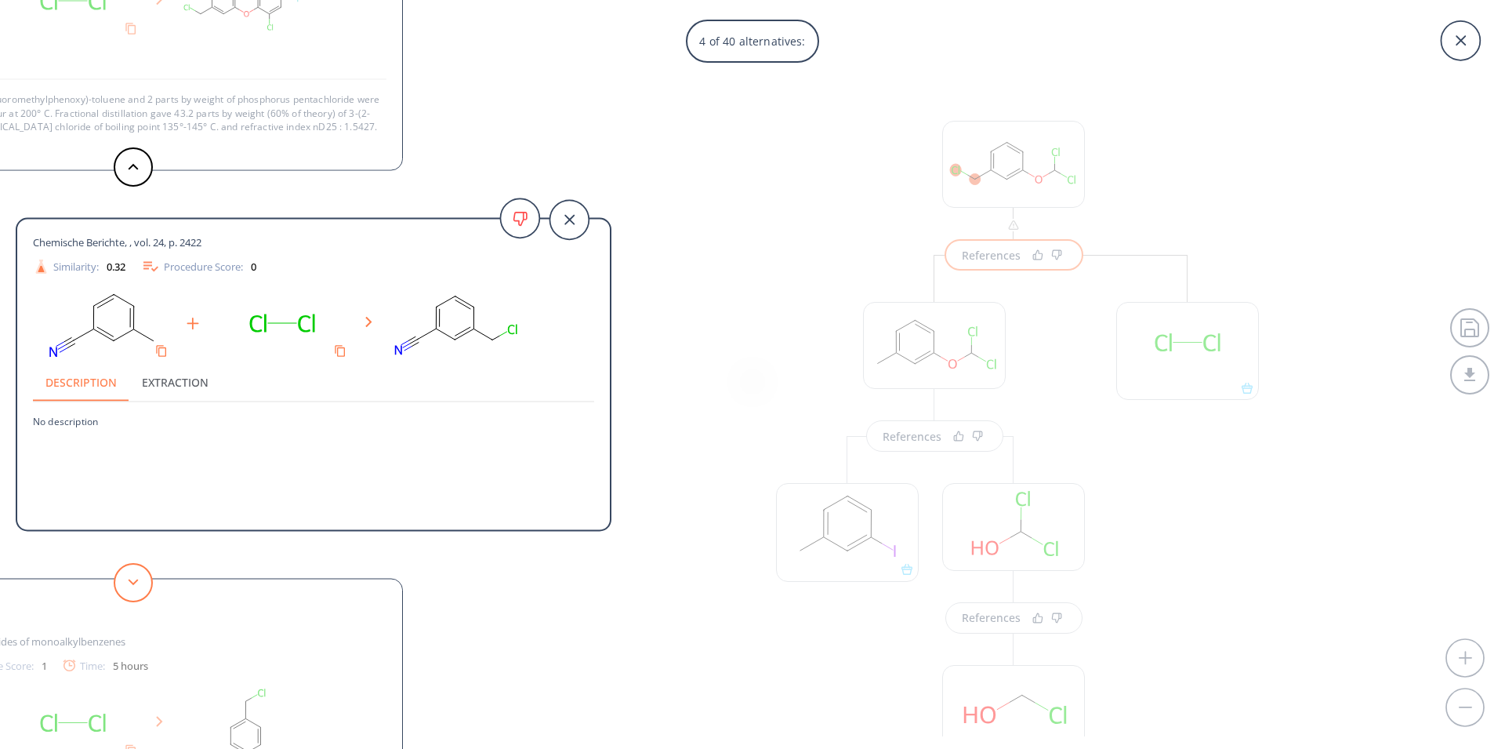
click at [130, 587] on button at bounding box center [133, 582] width 39 height 39
